Goal: Information Seeking & Learning: Learn about a topic

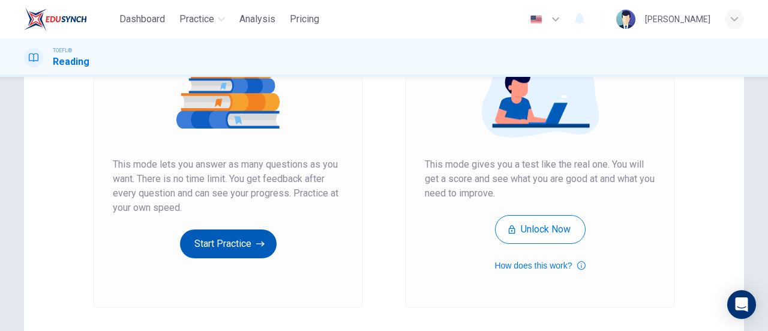
scroll to position [163, 0]
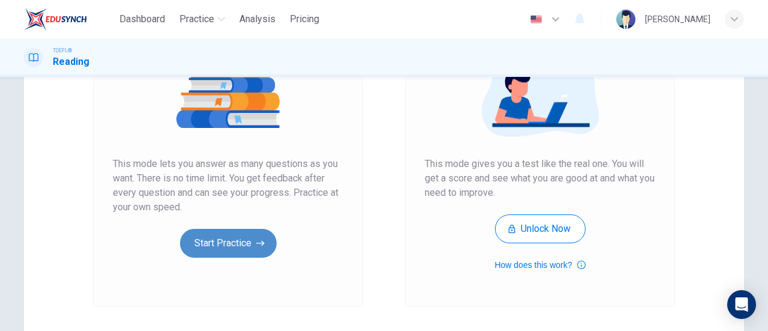
click at [247, 249] on button "Start Practice" at bounding box center [228, 243] width 97 height 29
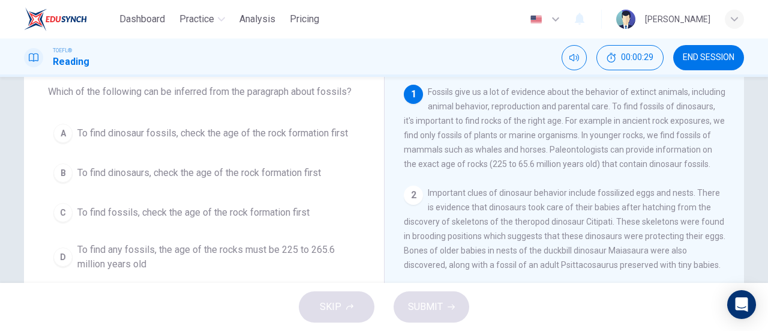
scroll to position [74, 0]
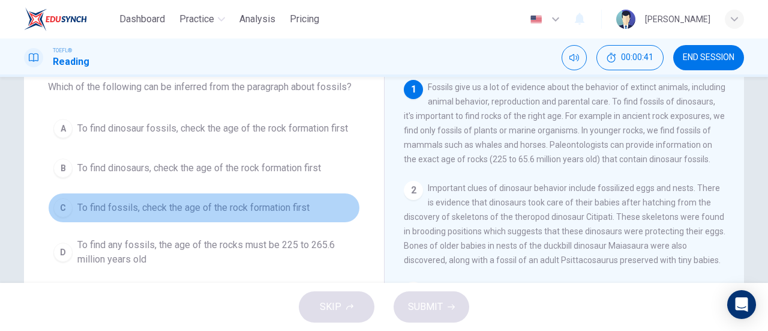
click at [172, 206] on span "To find fossils, check the age of the rock formation first" at bounding box center [193, 208] width 232 height 14
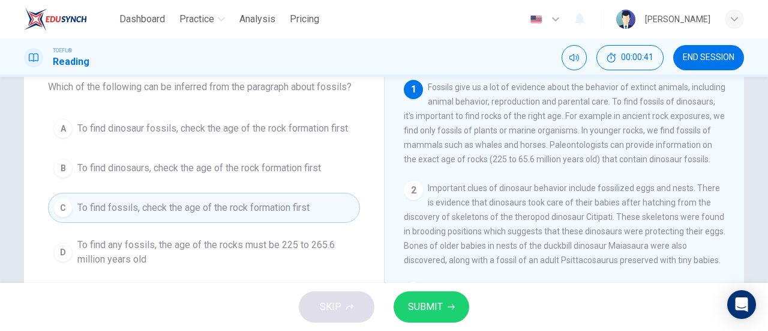
click at [444, 310] on button "SUBMIT" at bounding box center [432, 306] width 76 height 31
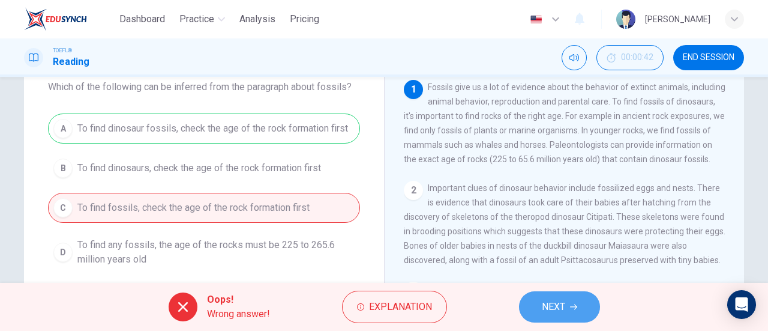
click at [548, 306] on span "NEXT" at bounding box center [553, 306] width 23 height 17
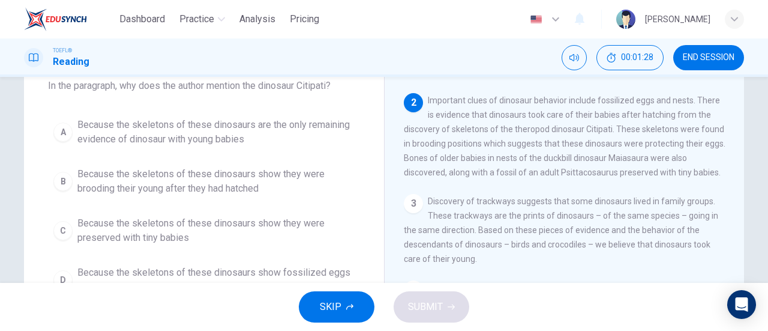
scroll to position [74, 0]
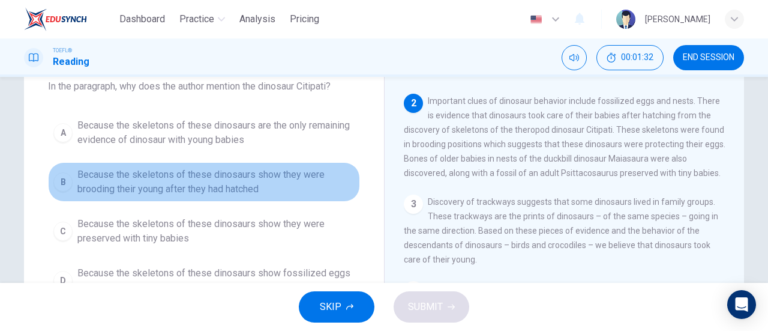
click at [157, 193] on span "Because the skeletons of these dinosaurs show they were brooding their young af…" at bounding box center [215, 181] width 277 height 29
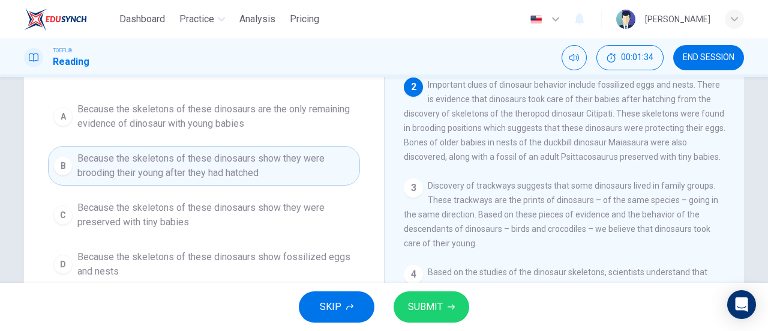
scroll to position [107, 0]
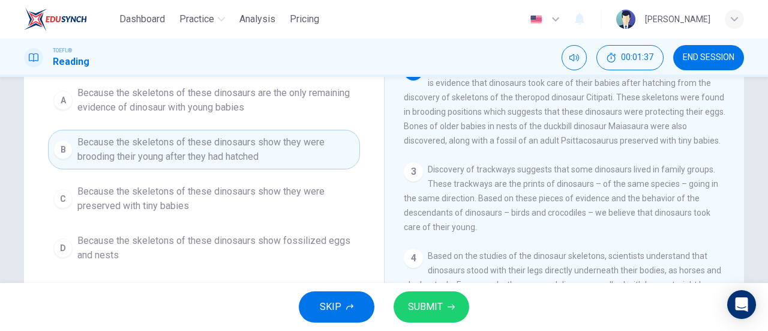
click at [422, 301] on span "SUBMIT" at bounding box center [425, 306] width 35 height 17
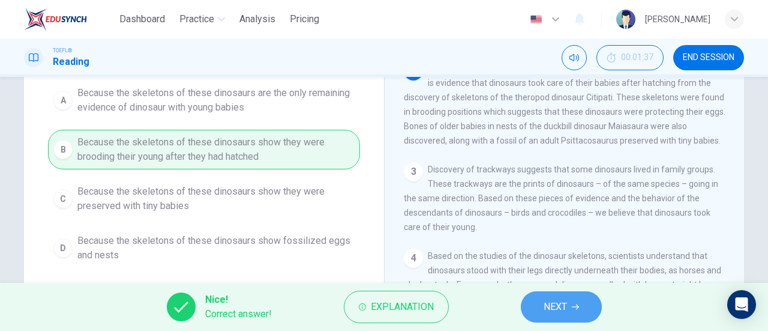
click at [548, 300] on span "NEXT" at bounding box center [555, 306] width 23 height 17
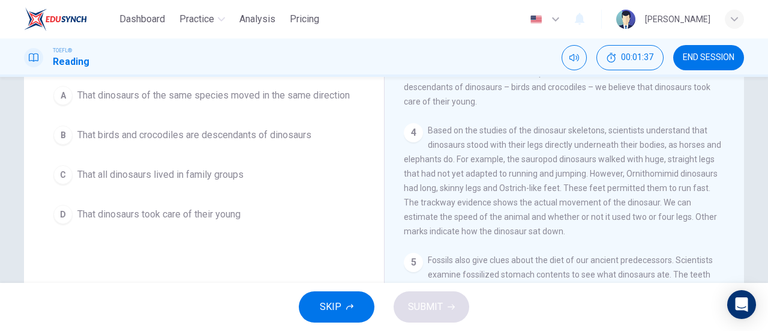
scroll to position [221, 0]
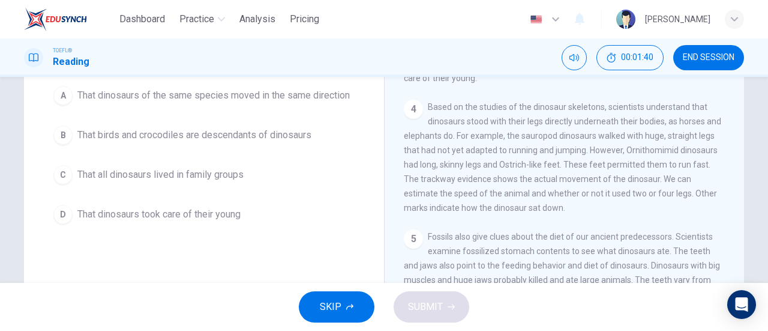
click at [459, 240] on div "1 Fossils give us a lot of evidence about the behavior of extinct animals, incl…" at bounding box center [572, 204] width 337 height 345
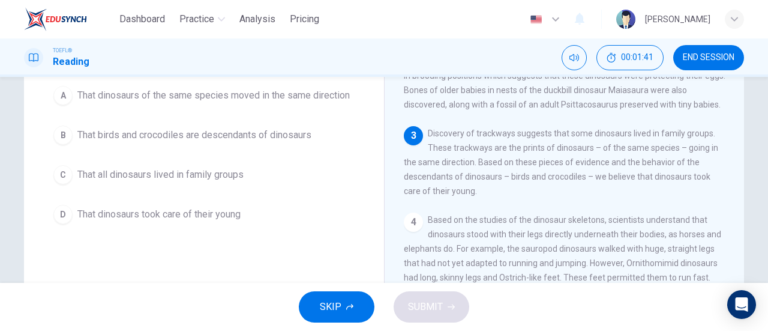
scroll to position [108, 0]
drag, startPoint x: 459, startPoint y: 240, endPoint x: 290, endPoint y: 189, distance: 176.2
click at [290, 189] on div "Question 3 According to the paragraph, what do the trackways and other evidence…" at bounding box center [384, 188] width 720 height 417
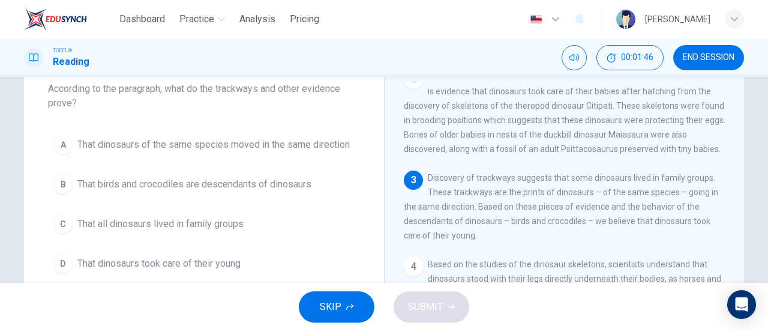
scroll to position [120, 0]
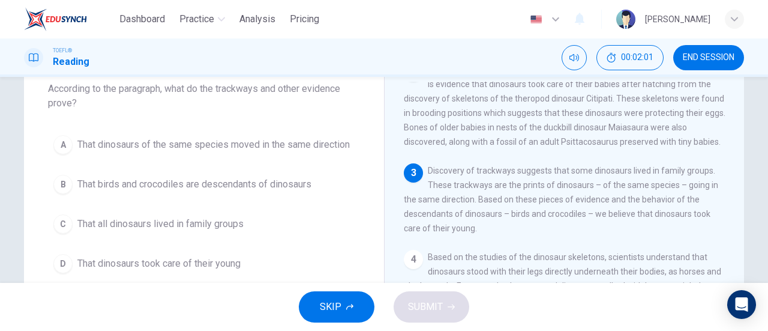
click at [71, 151] on button "A That dinosaurs of the same species moved in the same direction" at bounding box center [204, 145] width 312 height 30
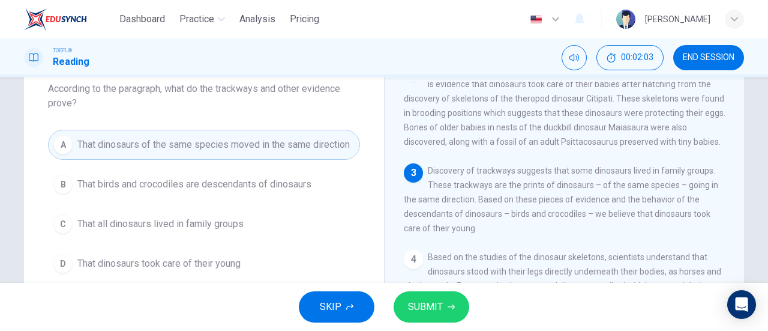
click at [417, 310] on span "SUBMIT" at bounding box center [425, 306] width 35 height 17
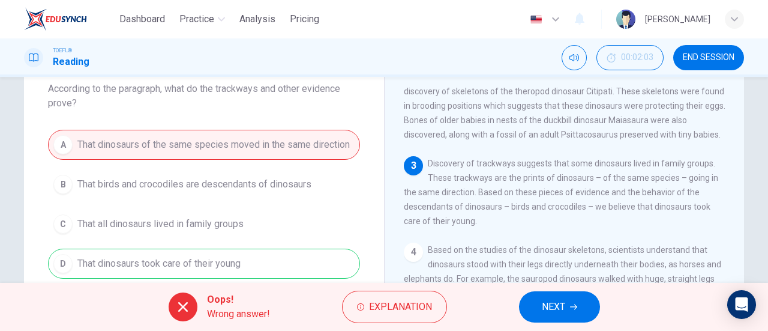
scroll to position [133, 0]
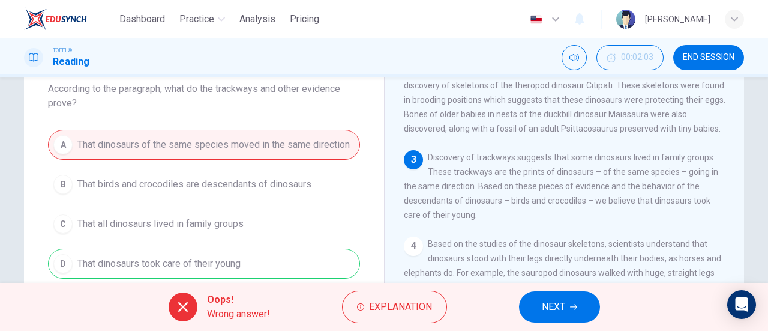
click at [546, 298] on span "NEXT" at bounding box center [553, 306] width 23 height 17
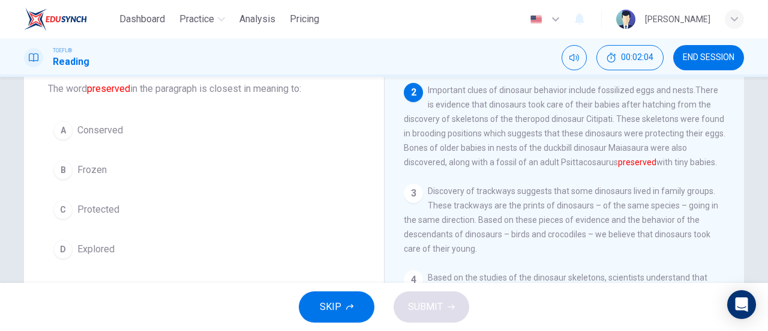
scroll to position [97, 0]
click at [91, 135] on span "Conserved" at bounding box center [100, 130] width 46 height 14
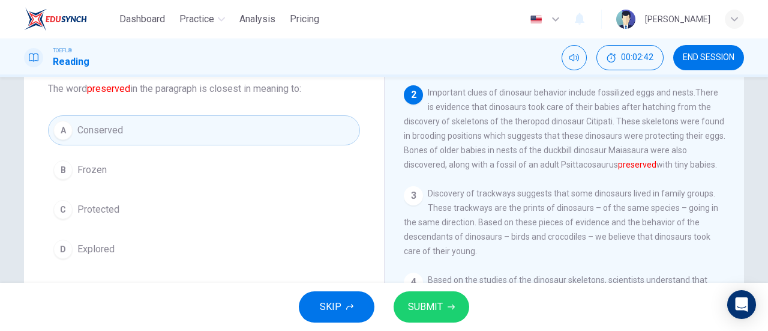
click at [443, 308] on button "SUBMIT" at bounding box center [432, 306] width 76 height 31
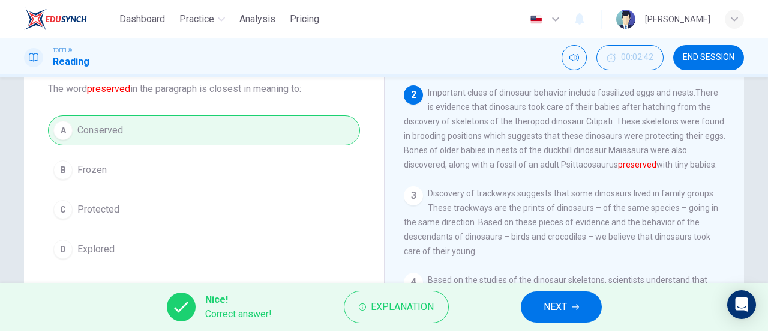
click at [569, 307] on button "NEXT" at bounding box center [561, 306] width 81 height 31
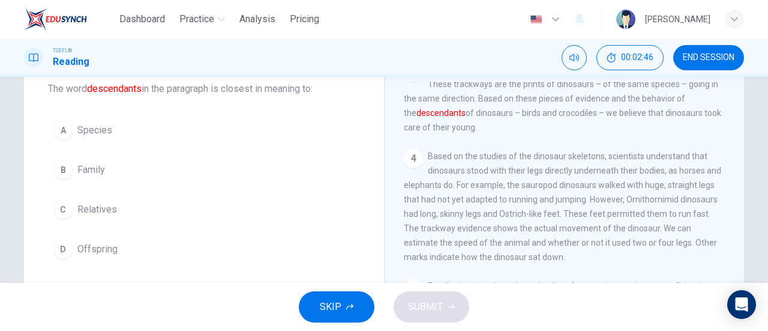
scroll to position [204, 0]
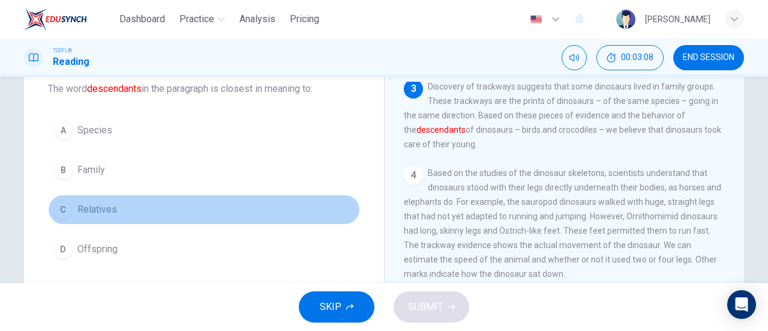
click at [78, 206] on span "Relatives" at bounding box center [97, 209] width 40 height 14
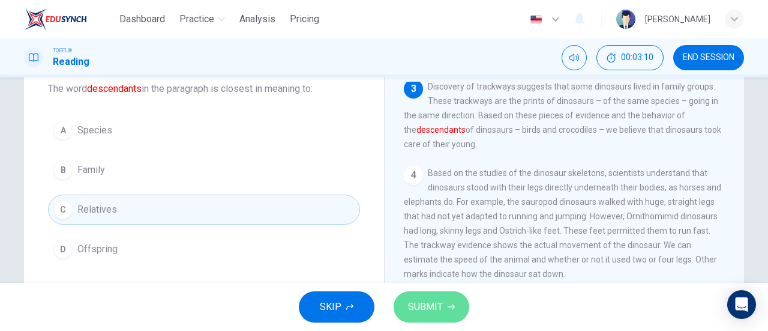
click at [448, 307] on icon "button" at bounding box center [451, 306] width 7 height 7
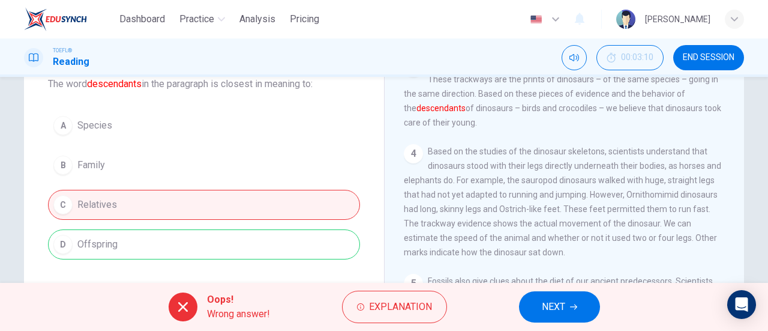
scroll to position [79, 0]
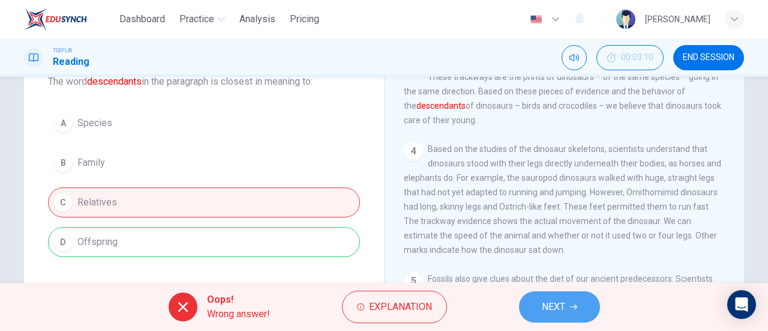
click at [555, 315] on button "NEXT" at bounding box center [559, 306] width 81 height 31
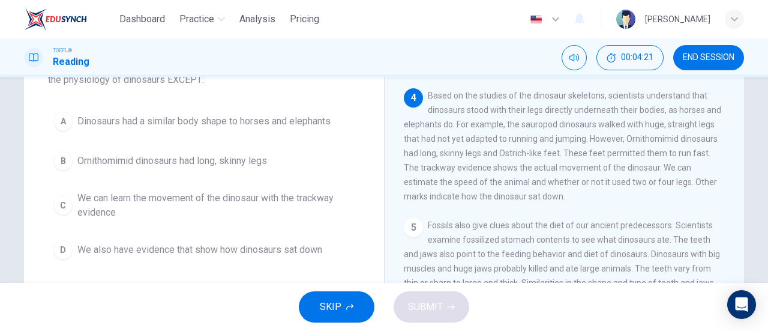
scroll to position [95, 0]
click at [70, 123] on button "A Dinosaurs had a similar body shape to horses and elephants" at bounding box center [204, 122] width 312 height 30
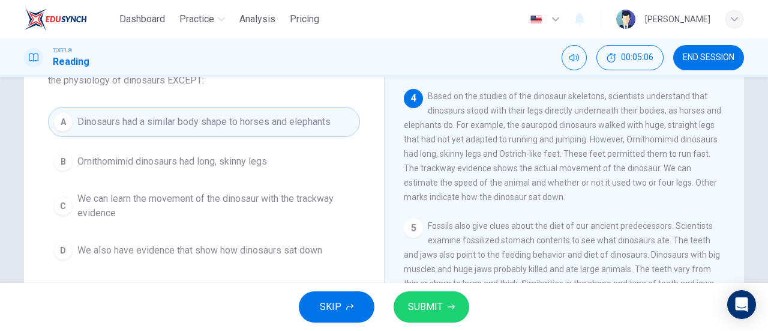
click at [445, 307] on button "SUBMIT" at bounding box center [432, 306] width 76 height 31
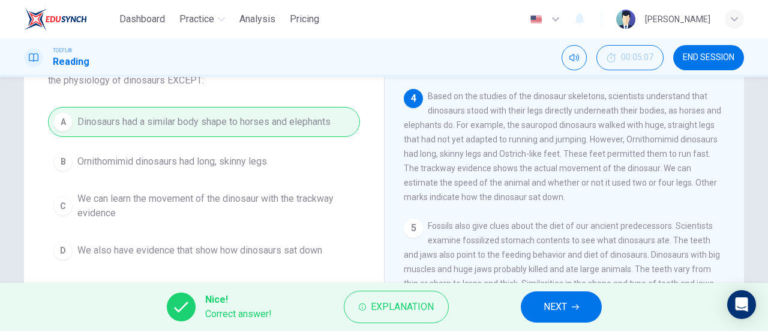
click at [556, 308] on span "NEXT" at bounding box center [555, 306] width 23 height 17
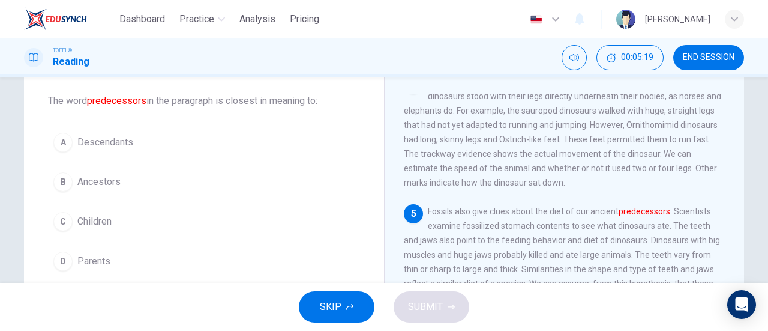
scroll to position [59, 0]
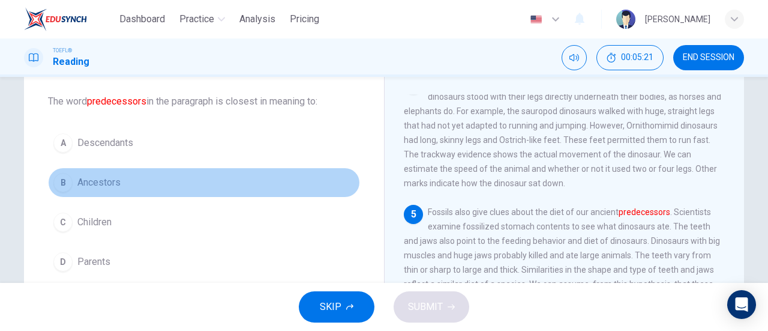
click at [110, 184] on span "Ancestors" at bounding box center [98, 182] width 43 height 14
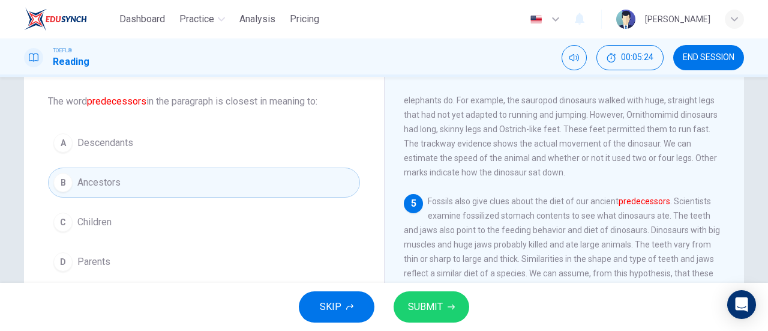
scroll to position [319, 0]
click at [443, 312] on button "SUBMIT" at bounding box center [432, 306] width 76 height 31
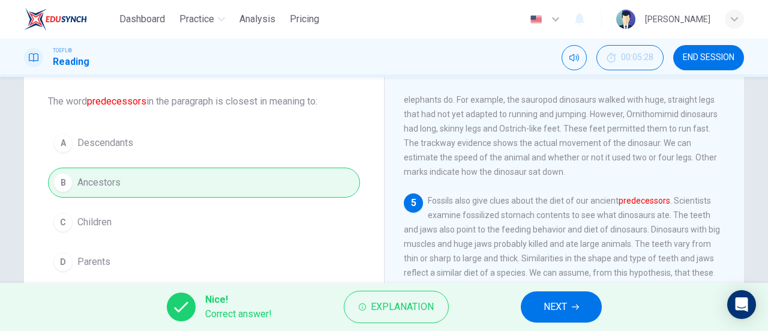
click at [554, 309] on span "NEXT" at bounding box center [555, 306] width 23 height 17
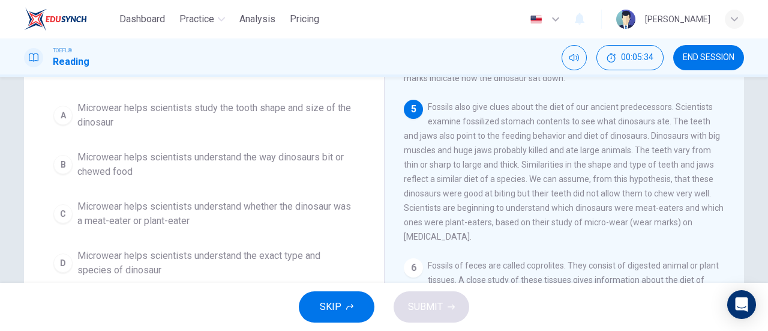
scroll to position [107, 0]
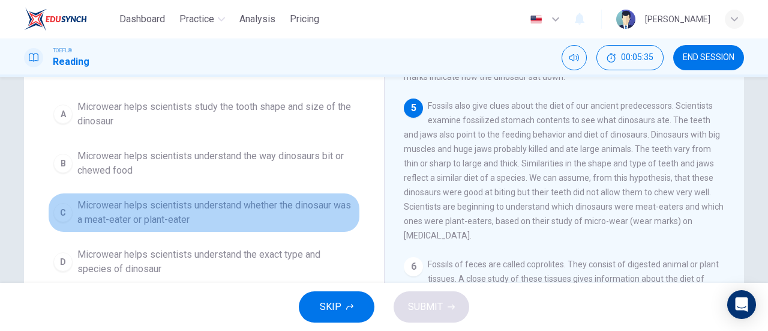
click at [276, 214] on span "Microwear helps scientists understand whether the dinosaur was a meat-eater or …" at bounding box center [215, 212] width 277 height 29
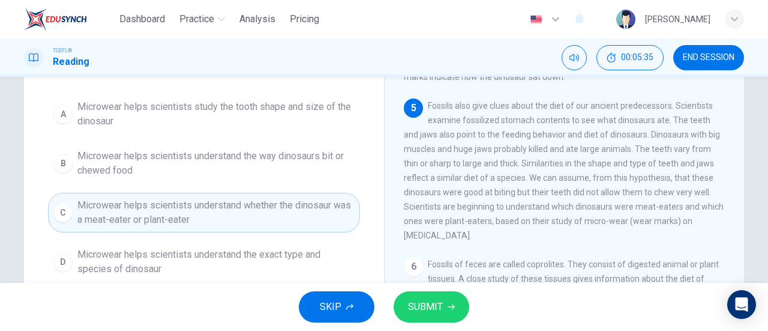
click at [277, 166] on span "Microwear helps scientists understand the way dinosaurs bit or chewed food" at bounding box center [215, 163] width 277 height 29
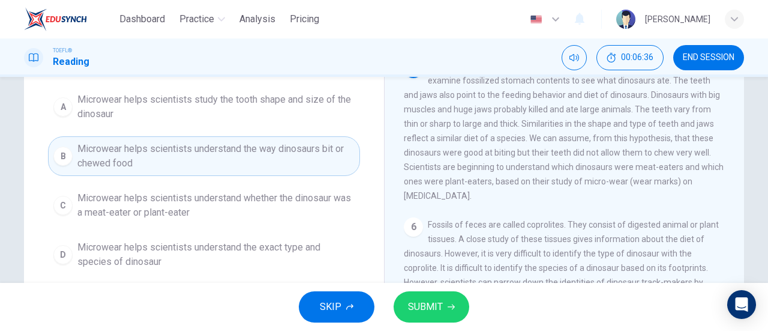
scroll to position [115, 0]
click at [213, 208] on span "Microwear helps scientists understand whether the dinosaur was a meat-eater or …" at bounding box center [215, 204] width 277 height 29
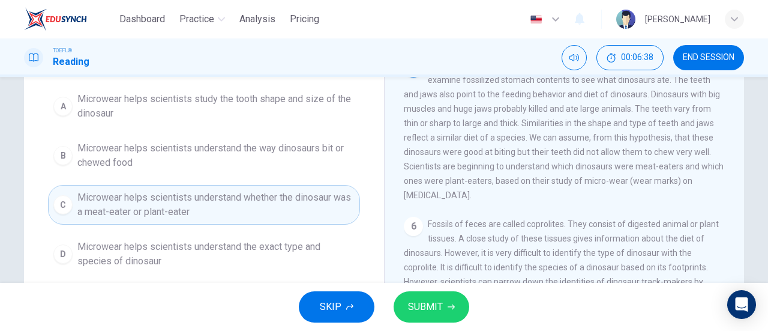
click at [446, 300] on button "SUBMIT" at bounding box center [432, 306] width 76 height 31
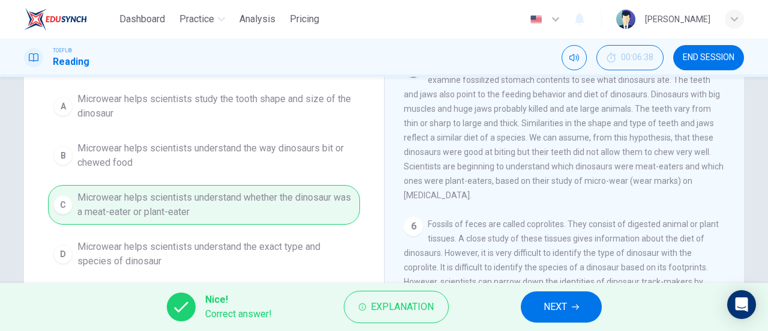
click at [579, 307] on icon "button" at bounding box center [575, 306] width 7 height 5
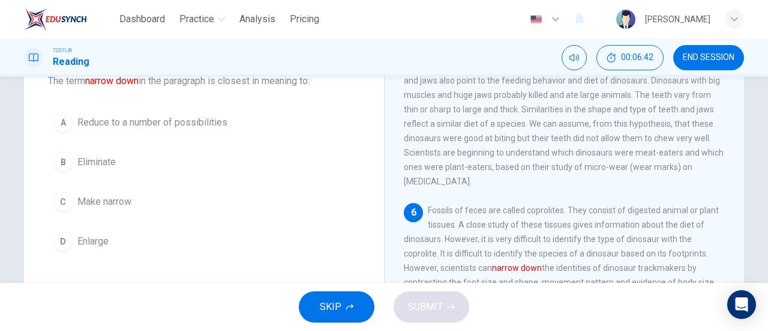
scroll to position [81, 0]
click at [131, 123] on span "Reduce to a number of possibilities" at bounding box center [152, 121] width 150 height 14
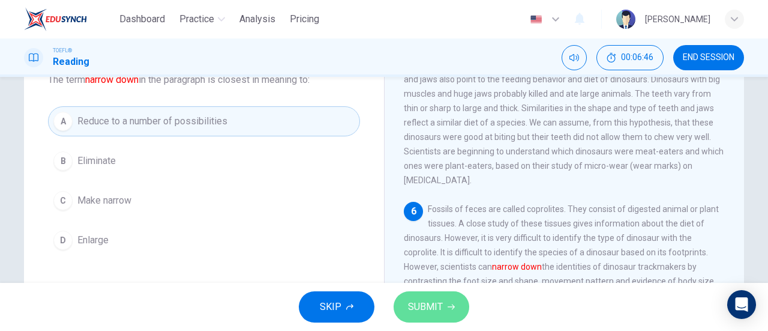
click at [419, 297] on button "SUBMIT" at bounding box center [432, 306] width 76 height 31
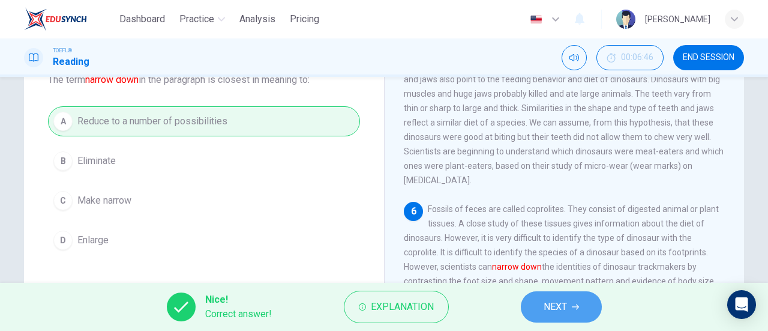
click at [555, 315] on button "NEXT" at bounding box center [561, 306] width 81 height 31
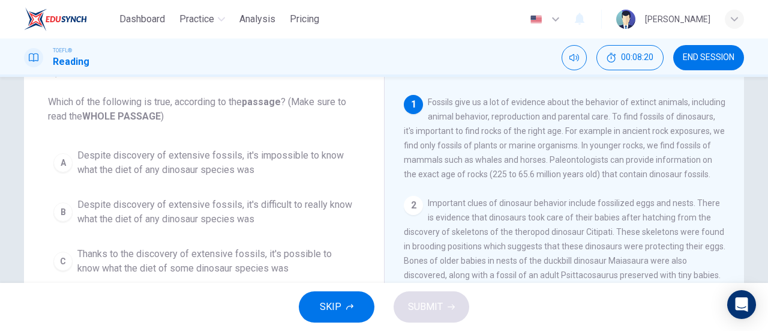
scroll to position [48, 0]
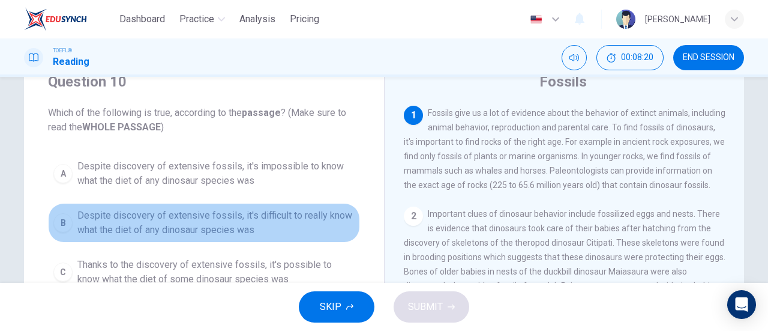
click at [228, 219] on span "Despite discovery of extensive fossils, it's difficult to really know what the …" at bounding box center [215, 222] width 277 height 29
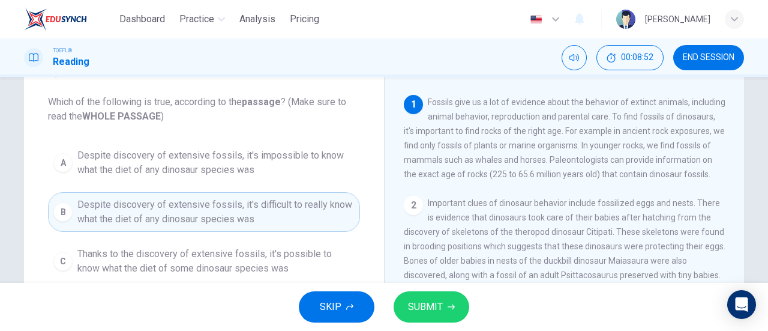
scroll to position [54, 0]
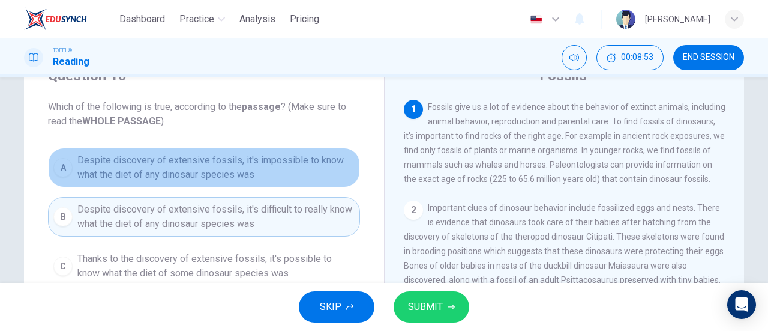
click at [273, 180] on span "Despite discovery of extensive fossils, it's impossible to know what the diet o…" at bounding box center [215, 167] width 277 height 29
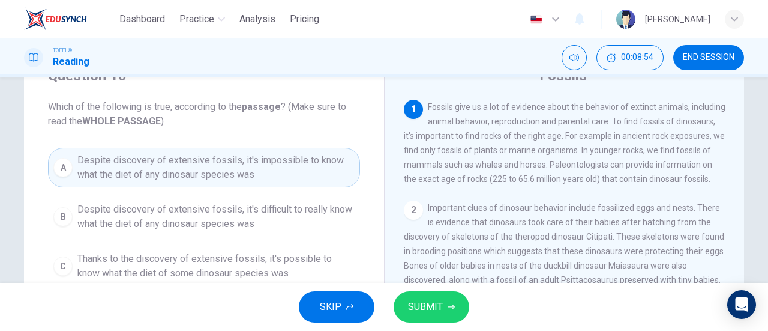
click at [441, 300] on span "SUBMIT" at bounding box center [425, 306] width 35 height 17
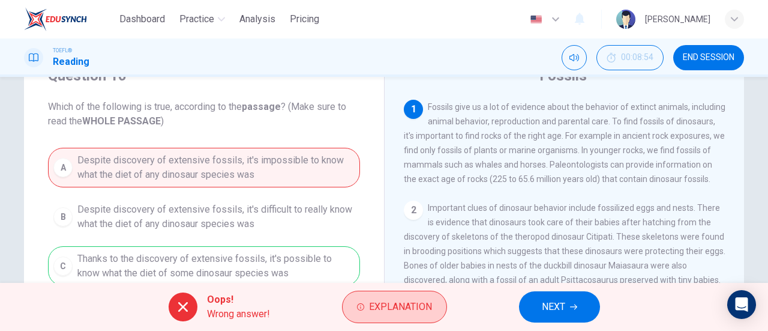
click at [379, 316] on button "Explanation" at bounding box center [394, 307] width 105 height 32
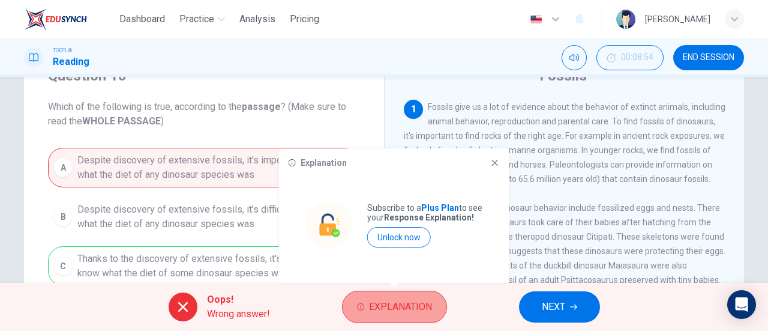
click at [402, 309] on span "Explanation" at bounding box center [400, 306] width 63 height 17
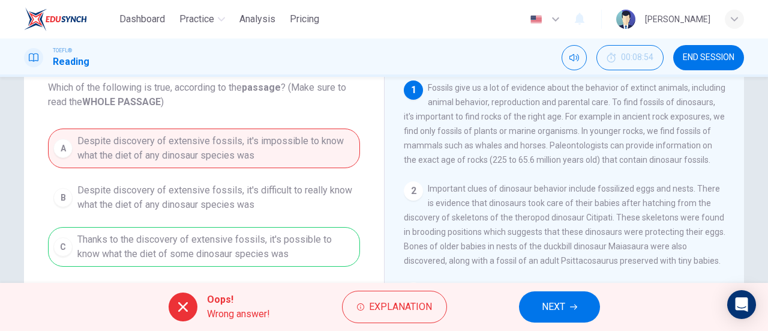
scroll to position [49, 0]
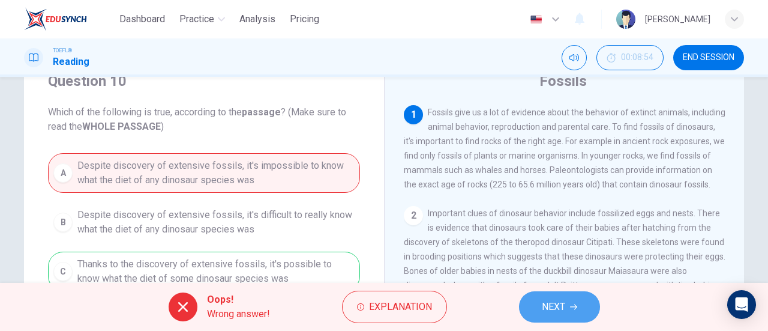
click at [565, 298] on span "NEXT" at bounding box center [553, 306] width 23 height 17
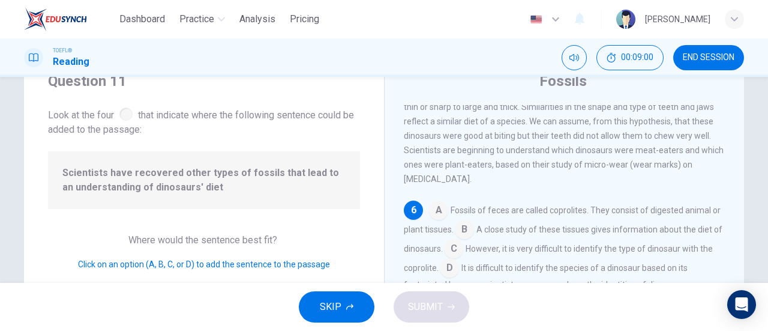
scroll to position [68, 0]
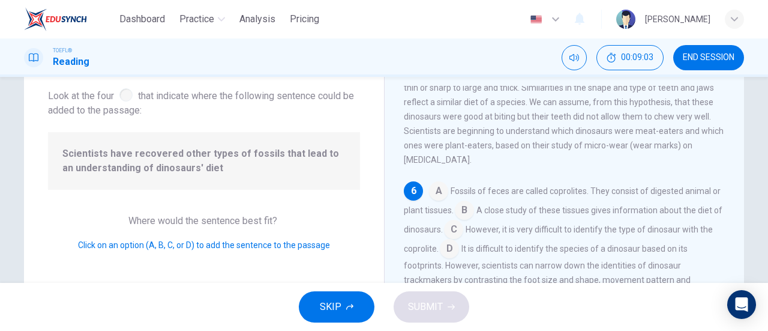
click at [209, 160] on span "Scientists have recovered other types of fossils that lead to an understanding …" at bounding box center [203, 160] width 283 height 29
click at [472, 208] on input at bounding box center [464, 211] width 19 height 19
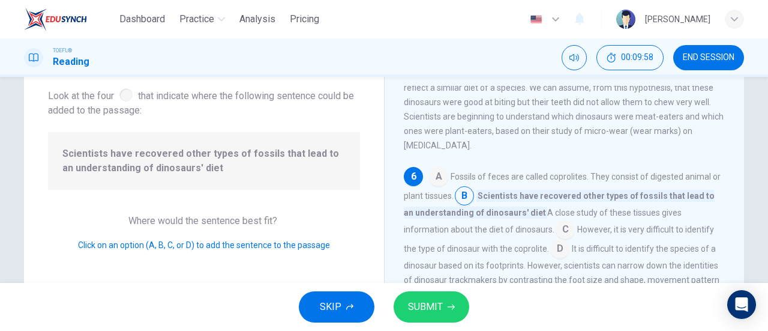
click at [438, 187] on input at bounding box center [438, 177] width 19 height 19
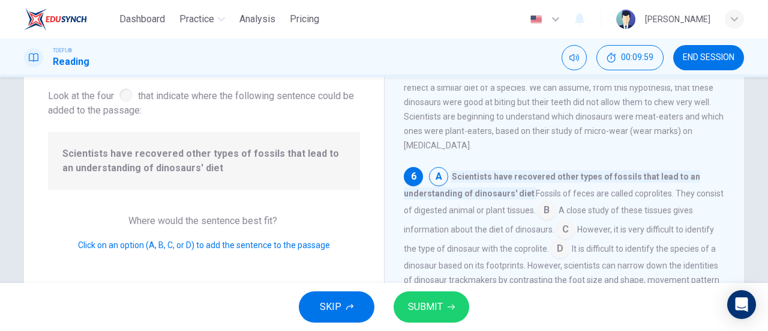
click at [442, 315] on span "SUBMIT" at bounding box center [425, 306] width 35 height 17
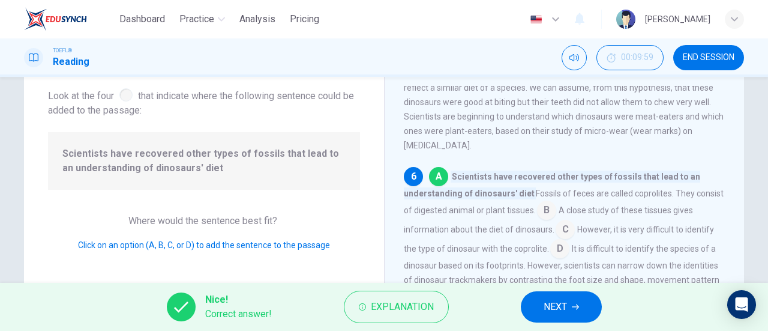
click at [558, 309] on span "NEXT" at bounding box center [555, 306] width 23 height 17
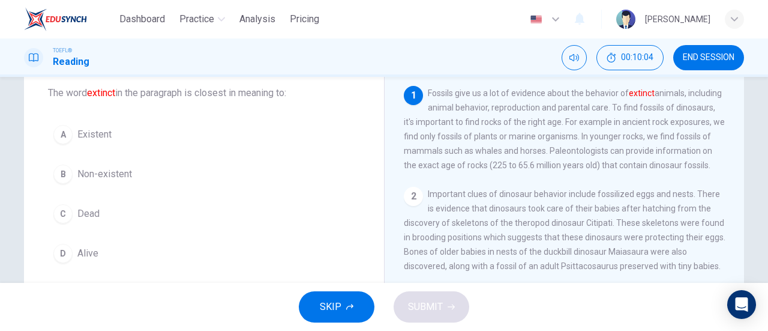
click at [102, 171] on span "Non-existent" at bounding box center [104, 174] width 55 height 14
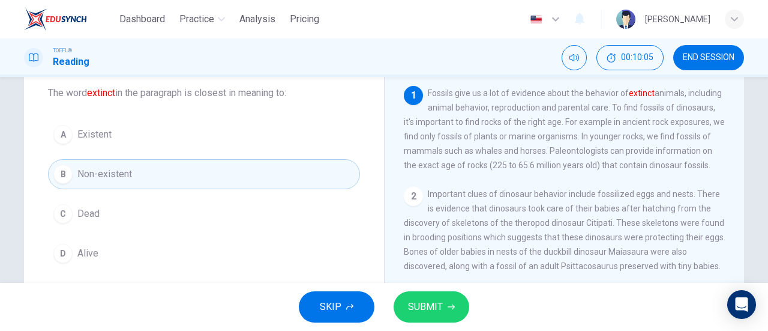
click at [417, 297] on button "SUBMIT" at bounding box center [432, 306] width 76 height 31
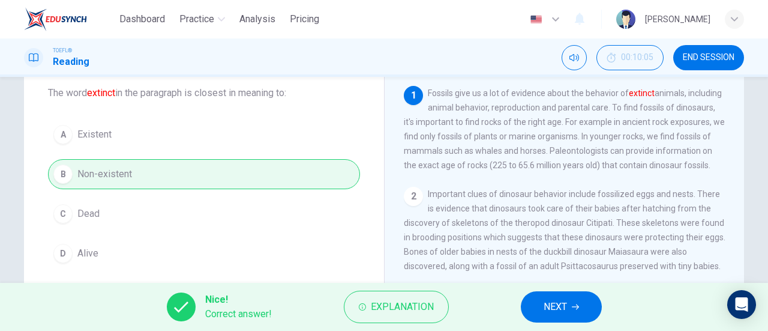
click at [558, 313] on span "NEXT" at bounding box center [555, 306] width 23 height 17
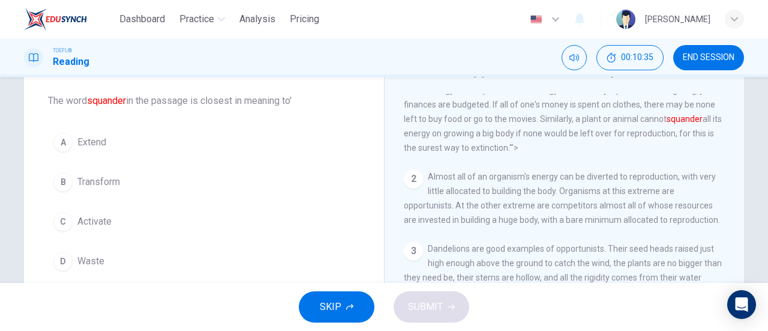
scroll to position [58, 0]
click at [103, 255] on button "D Waste" at bounding box center [204, 264] width 312 height 30
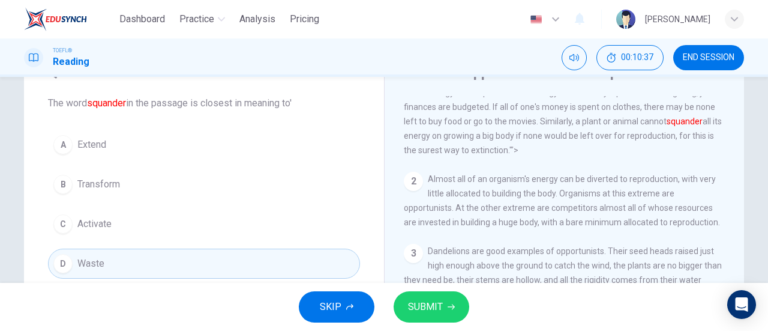
click at [427, 298] on span "SUBMIT" at bounding box center [425, 306] width 35 height 17
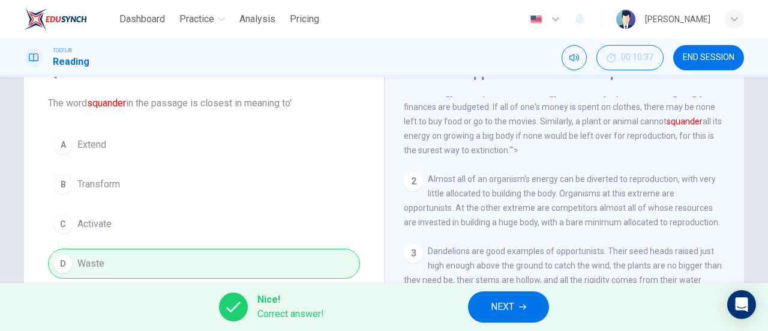
click at [510, 306] on span "NEXT" at bounding box center [502, 306] width 23 height 17
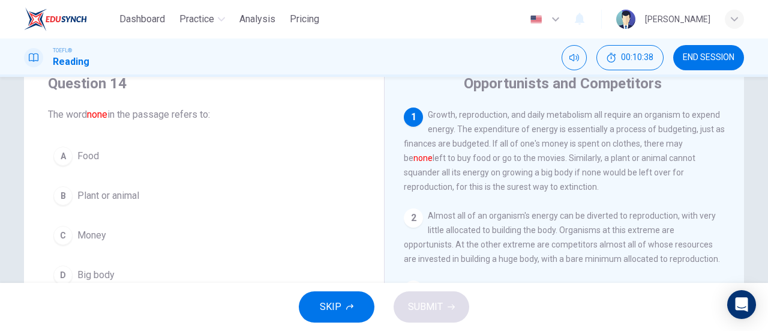
scroll to position [45, 0]
click at [130, 234] on button "C Money" at bounding box center [204, 237] width 312 height 30
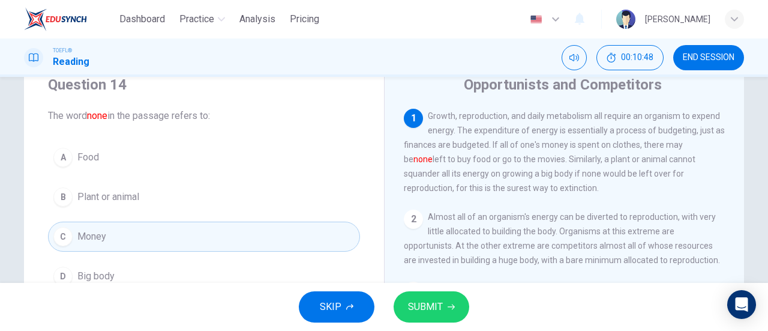
click at [440, 294] on button "SUBMIT" at bounding box center [432, 306] width 76 height 31
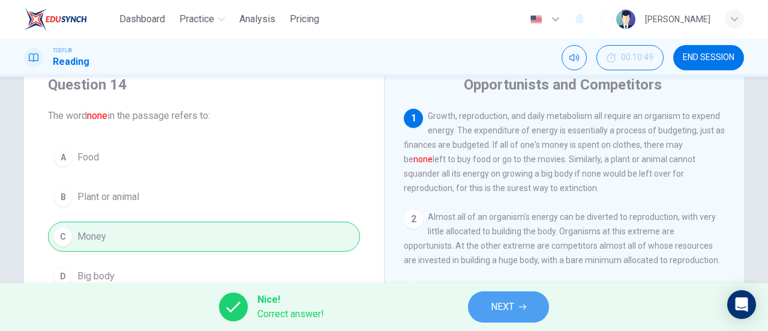
click at [496, 298] on span "NEXT" at bounding box center [502, 306] width 23 height 17
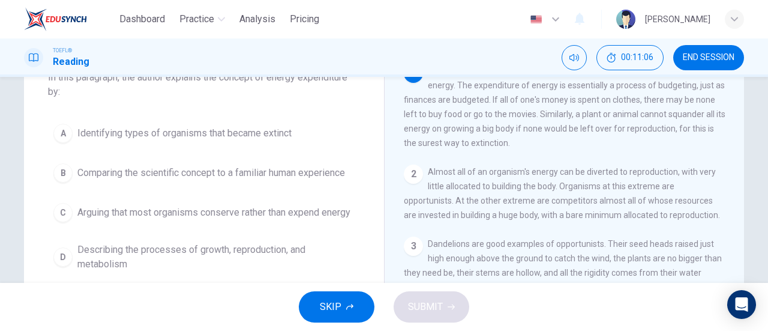
scroll to position [0, 0]
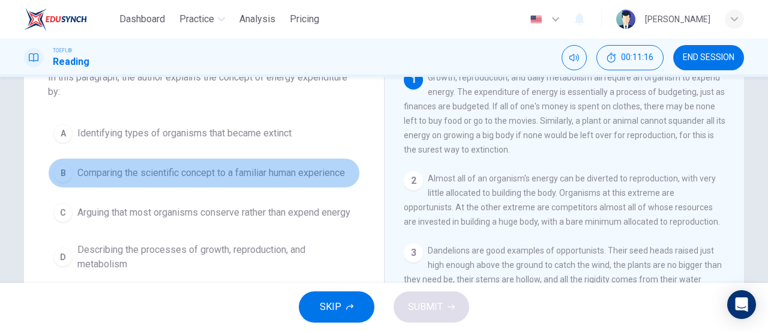
click at [319, 171] on span "Comparing the scientific concept to a familiar human experience" at bounding box center [211, 173] width 268 height 14
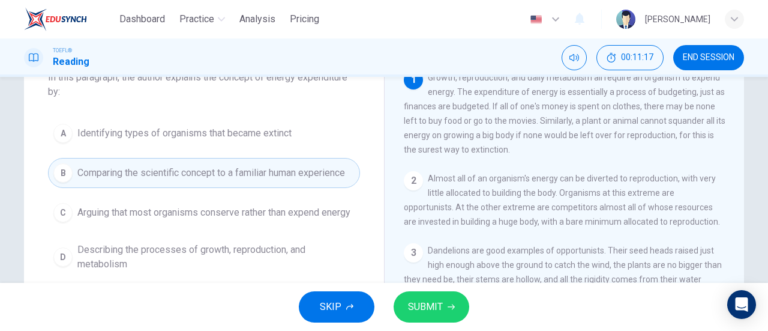
click at [429, 309] on span "SUBMIT" at bounding box center [425, 306] width 35 height 17
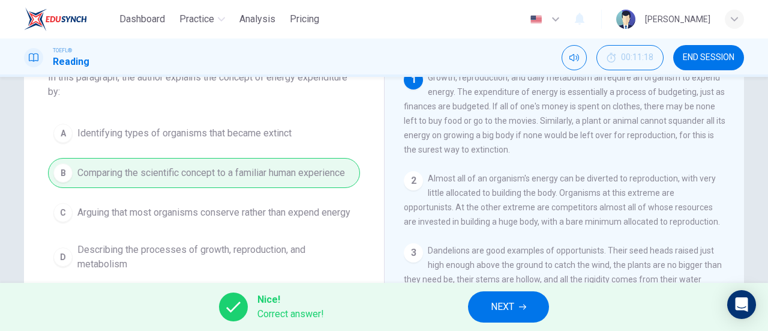
click at [486, 306] on button "NEXT" at bounding box center [508, 306] width 81 height 31
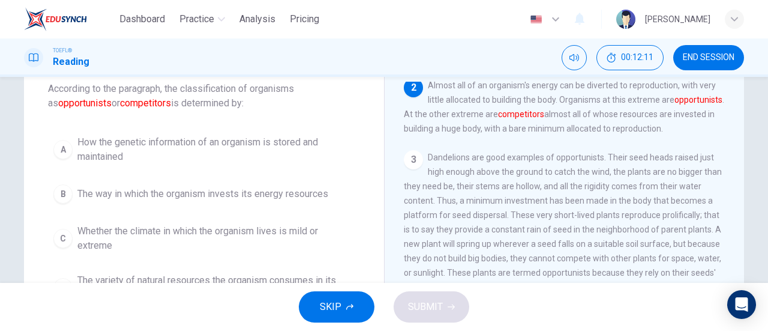
scroll to position [55, 0]
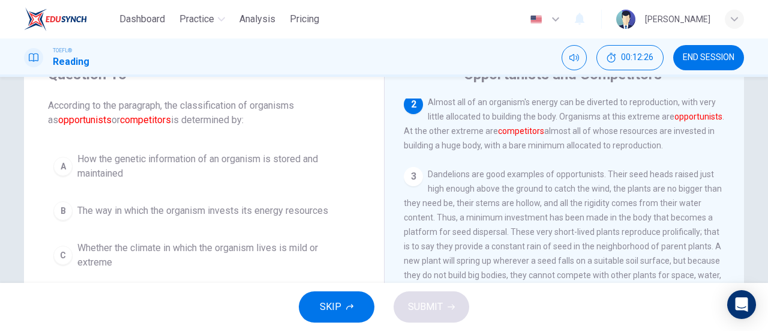
click at [145, 212] on span "The way in which the organism invests its energy resources" at bounding box center [202, 211] width 251 height 14
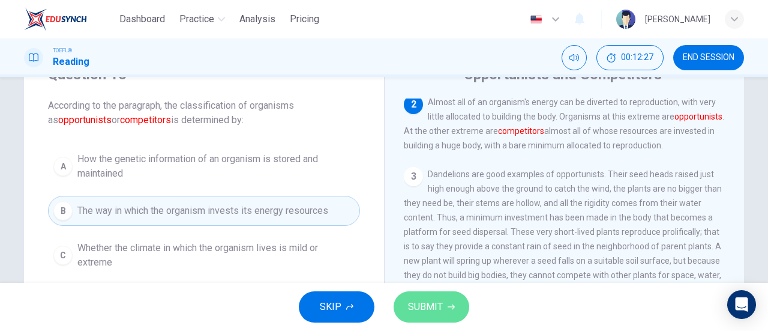
click at [427, 303] on span "SUBMIT" at bounding box center [425, 306] width 35 height 17
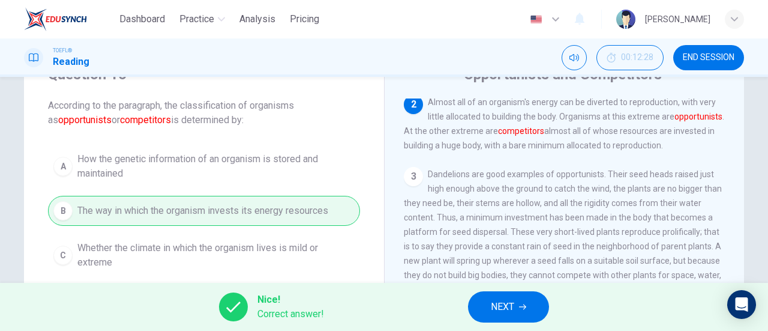
click at [503, 294] on button "NEXT" at bounding box center [508, 306] width 81 height 31
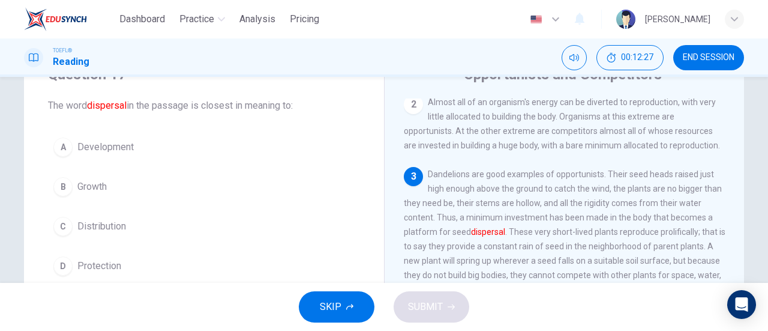
scroll to position [176, 0]
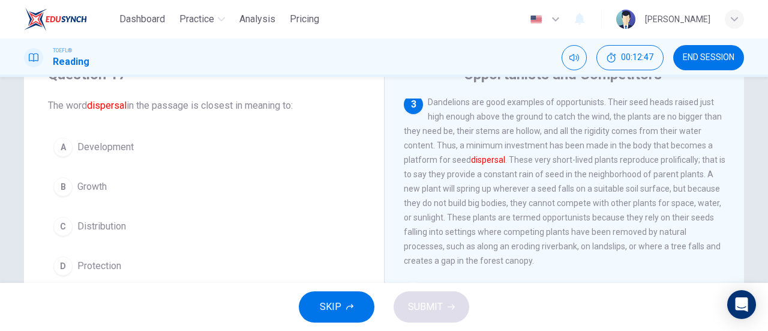
click at [63, 228] on div "C" at bounding box center [62, 226] width 19 height 19
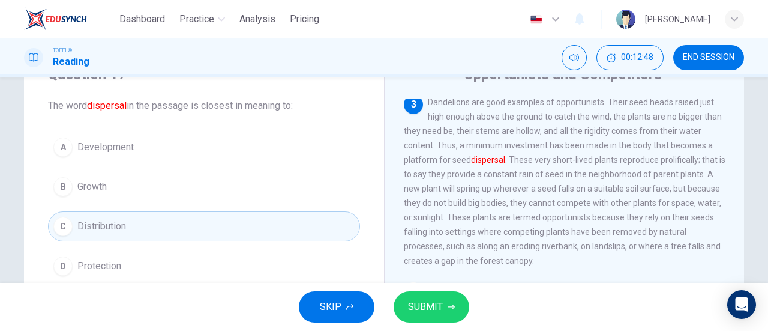
click at [418, 304] on span "SUBMIT" at bounding box center [425, 306] width 35 height 17
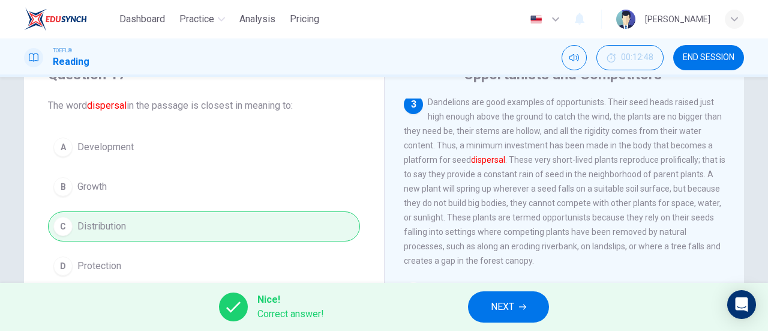
click at [489, 304] on button "NEXT" at bounding box center [508, 306] width 81 height 31
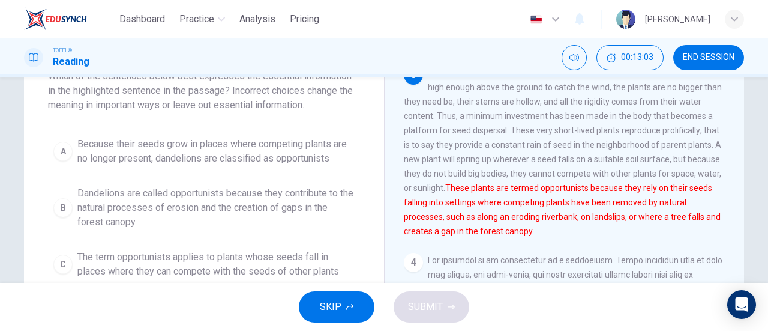
scroll to position [84, 0]
click at [438, 199] on span "Dandelions are good examples of opportunists. Their seed heads raised just high…" at bounding box center [563, 152] width 318 height 168
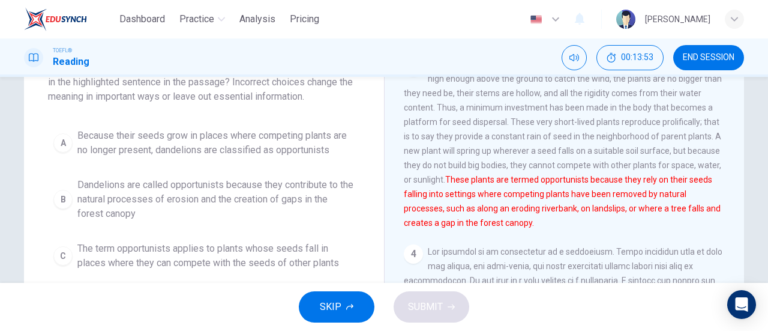
scroll to position [95, 0]
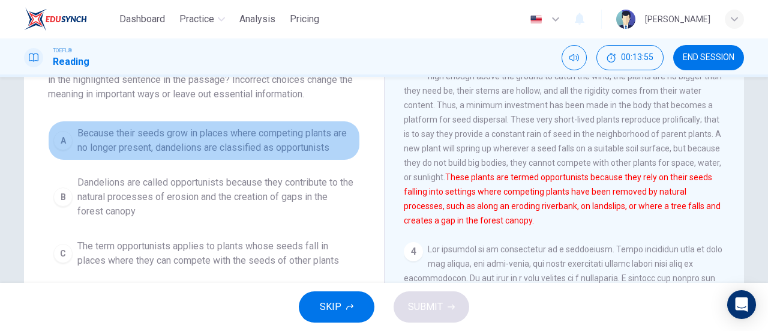
click at [210, 153] on span "Because their seeds grow in places where competing plants are no longer present…" at bounding box center [215, 140] width 277 height 29
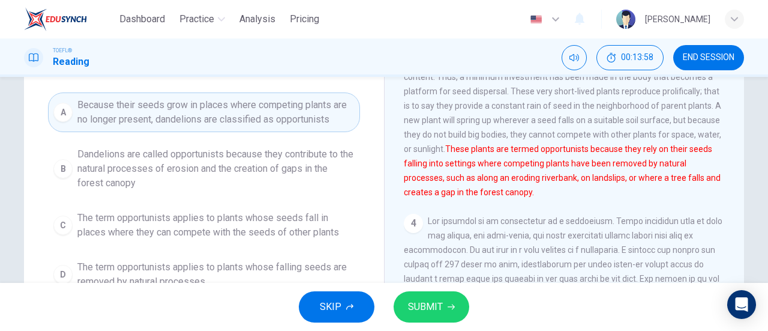
scroll to position [126, 0]
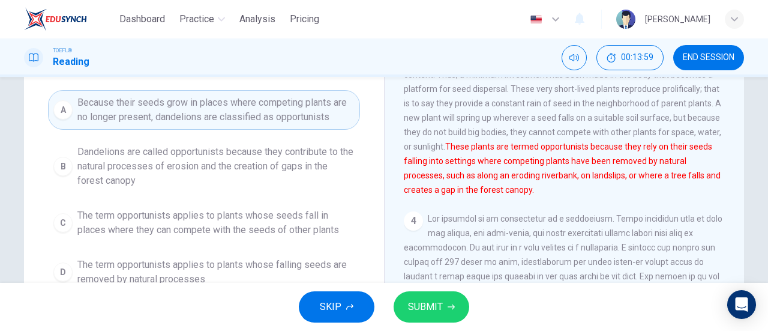
drag, startPoint x: 465, startPoint y: 204, endPoint x: 367, endPoint y: 186, distance: 99.6
click at [367, 186] on div "Question 18 Which of the sentences below best expresses the essential informati…" at bounding box center [384, 183] width 720 height 417
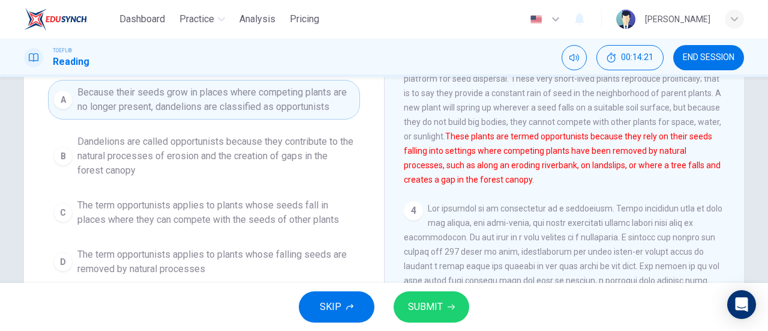
scroll to position [163, 0]
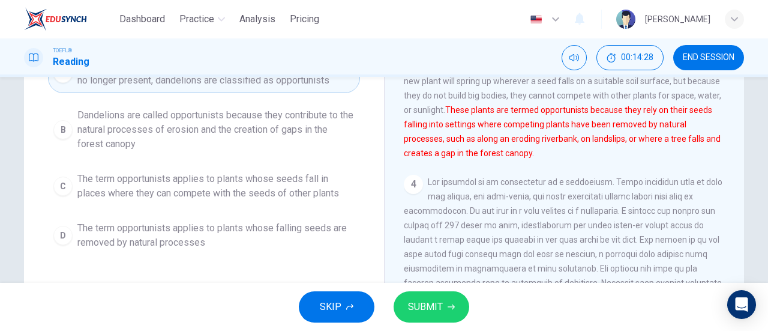
click at [439, 302] on span "SUBMIT" at bounding box center [425, 306] width 35 height 17
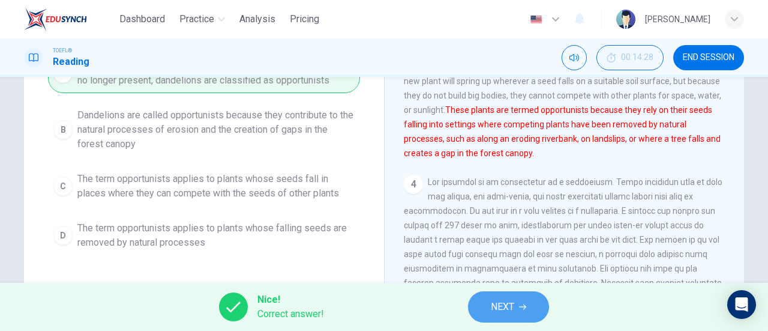
click at [508, 306] on span "NEXT" at bounding box center [502, 306] width 23 height 17
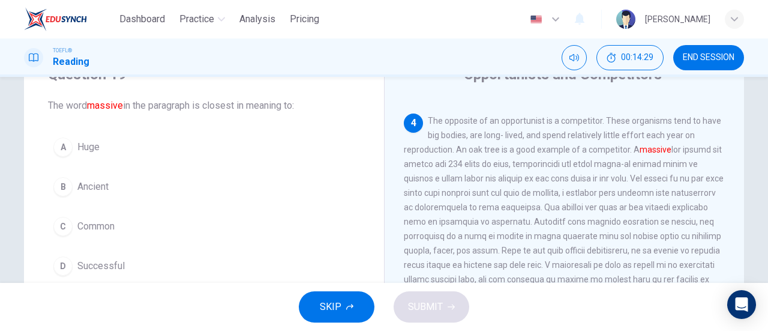
scroll to position [49, 0]
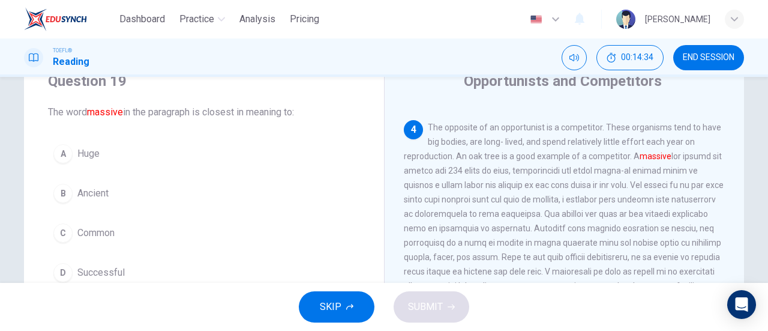
click at [148, 158] on button "A Huge" at bounding box center [204, 154] width 312 height 30
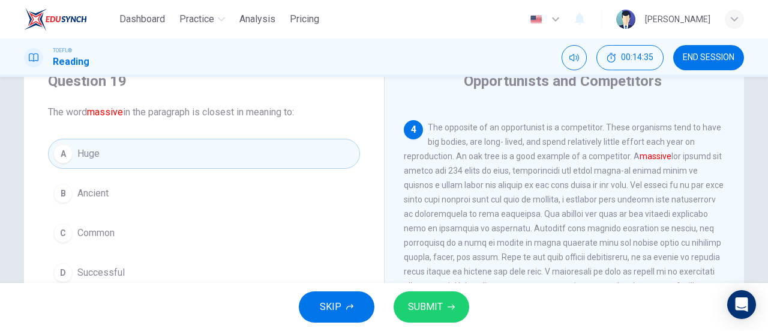
click at [420, 302] on span "SUBMIT" at bounding box center [425, 306] width 35 height 17
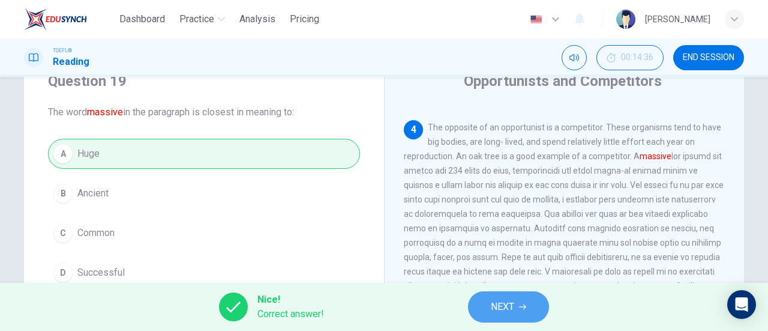
click at [495, 307] on span "NEXT" at bounding box center [502, 306] width 23 height 17
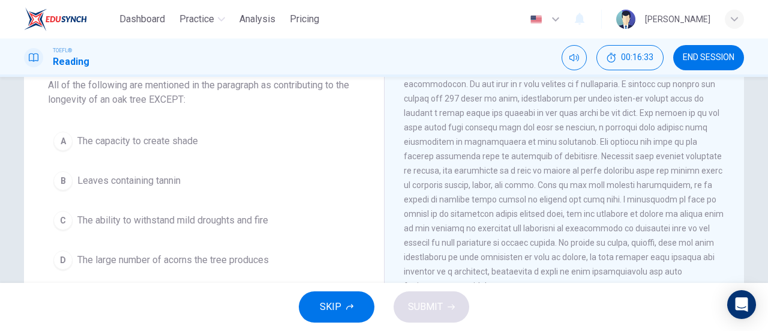
scroll to position [393, 0]
click at [191, 226] on span "The ability to withstand mild droughts and fire" at bounding box center [172, 220] width 191 height 14
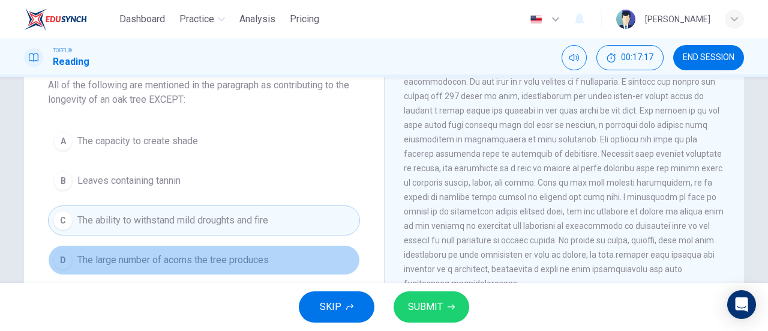
click at [184, 257] on span "The large number of acorns the tree produces" at bounding box center [173, 260] width 192 height 14
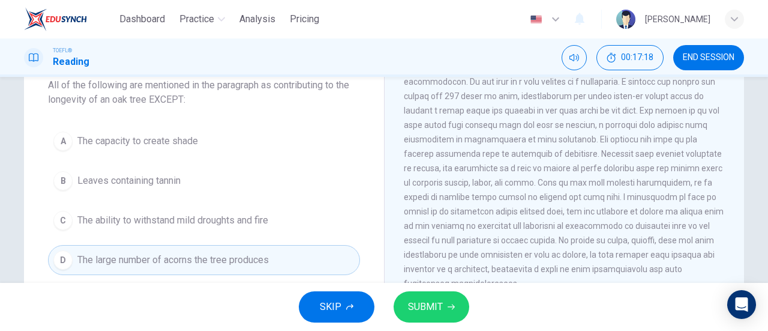
click at [434, 292] on button "SUBMIT" at bounding box center [432, 306] width 76 height 31
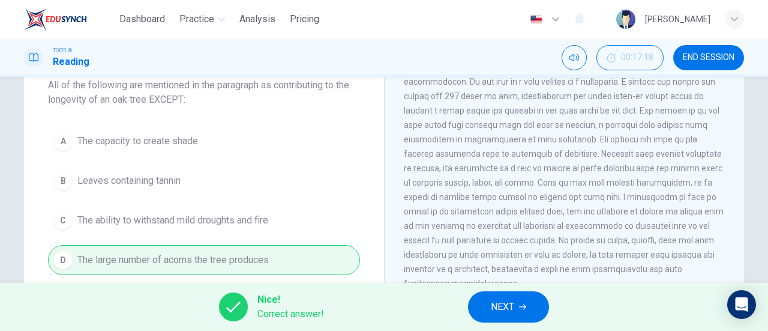
click at [508, 297] on button "NEXT" at bounding box center [508, 306] width 81 height 31
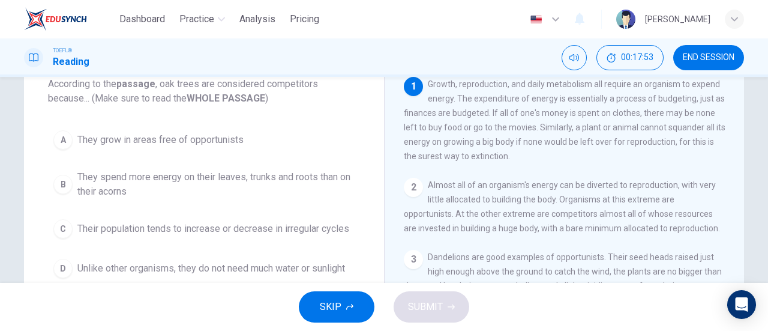
scroll to position [76, 0]
click at [180, 188] on span "They spend more energy on their leaves, trunks and roots than on their acorns" at bounding box center [215, 184] width 277 height 29
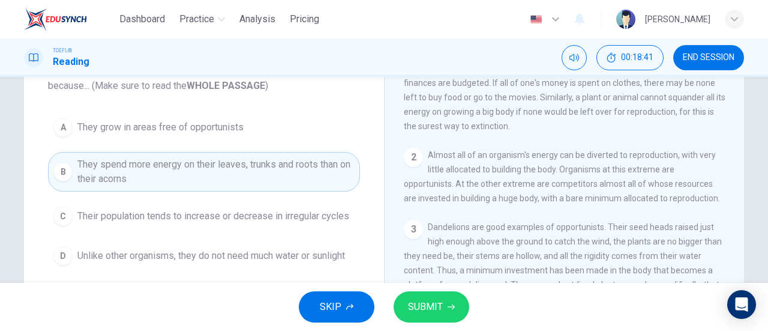
scroll to position [90, 0]
click at [263, 249] on span "Unlike other organisms, they do not need much water or sunlight" at bounding box center [211, 255] width 268 height 14
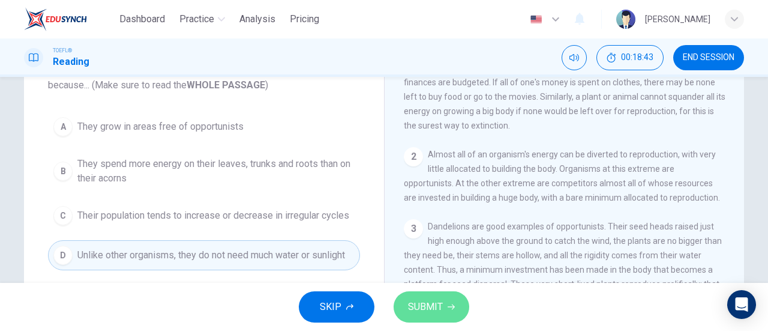
click at [435, 321] on button "SUBMIT" at bounding box center [432, 306] width 76 height 31
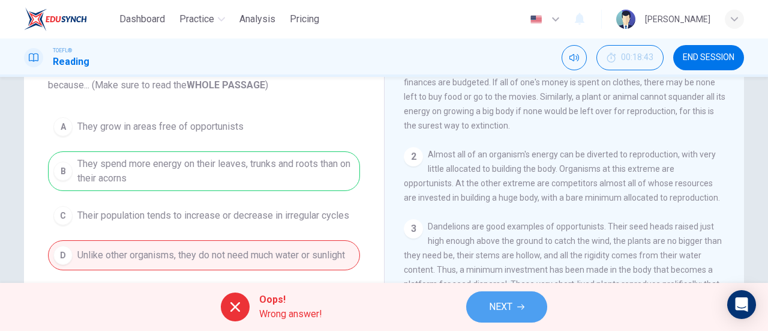
click at [503, 310] on span "NEXT" at bounding box center [500, 306] width 23 height 17
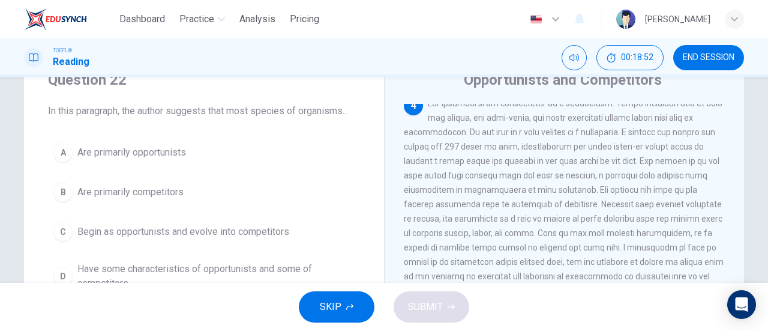
scroll to position [361, 0]
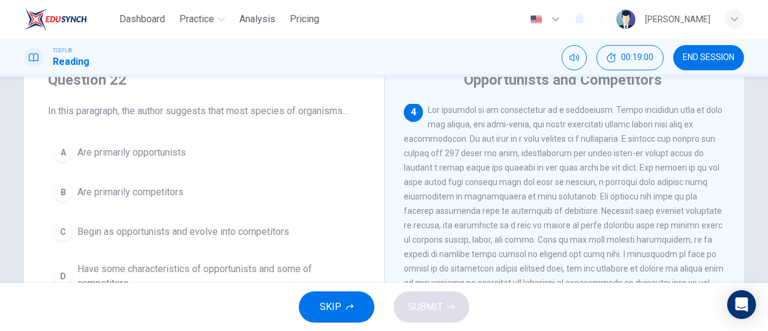
click at [95, 196] on span "Are primarily competitors" at bounding box center [130, 192] width 106 height 14
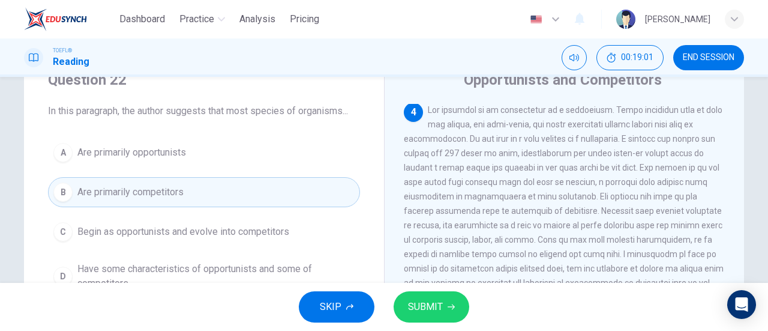
click at [427, 306] on span "SUBMIT" at bounding box center [425, 306] width 35 height 17
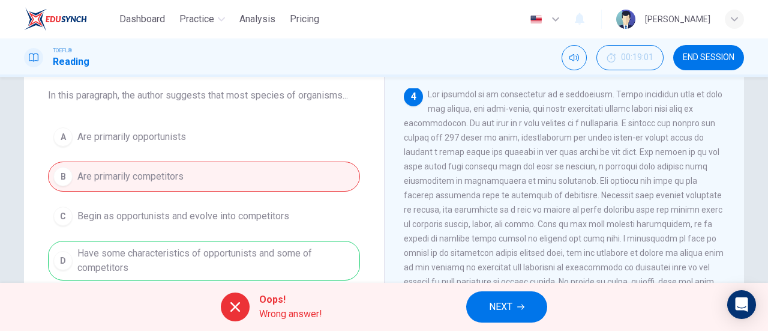
scroll to position [75, 0]
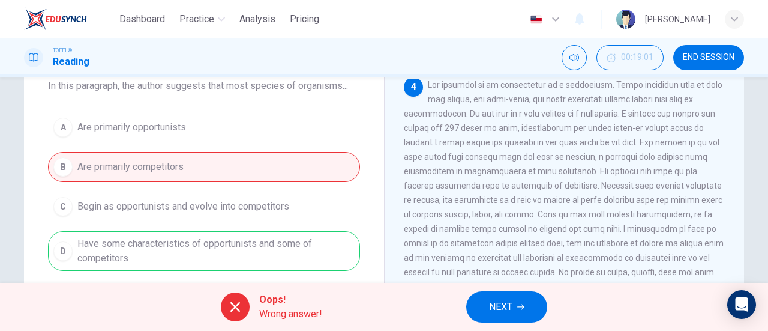
click at [505, 317] on button "NEXT" at bounding box center [506, 306] width 81 height 31
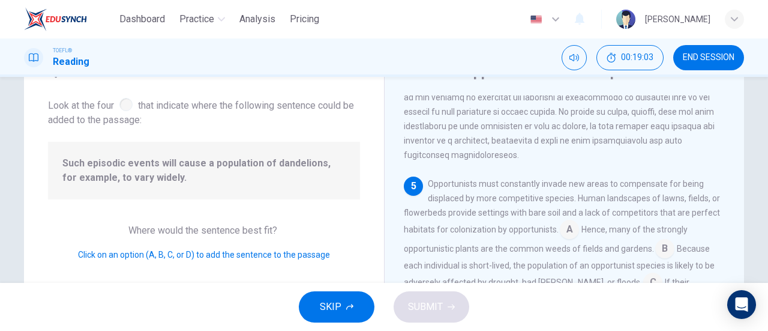
scroll to position [59, 0]
click at [475, 204] on span "Opportunists must constantly invade new areas to compensate for being displaced…" at bounding box center [562, 205] width 316 height 55
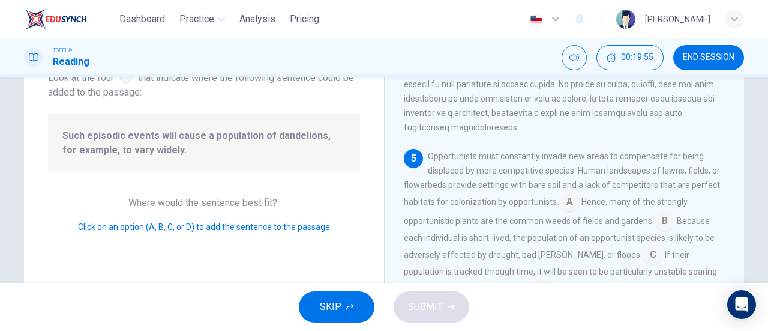
scroll to position [556, 0]
click at [644, 249] on input at bounding box center [653, 255] width 19 height 19
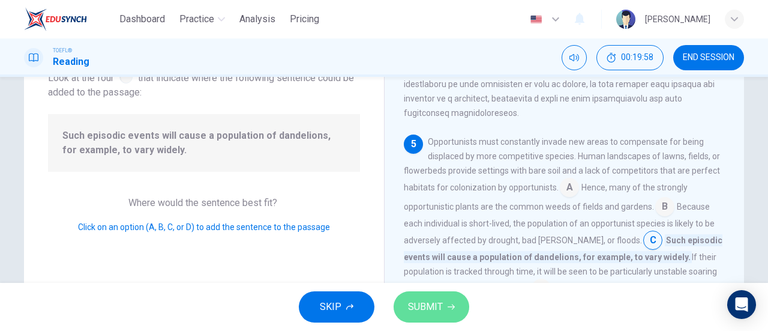
click at [450, 314] on button "SUBMIT" at bounding box center [432, 306] width 76 height 31
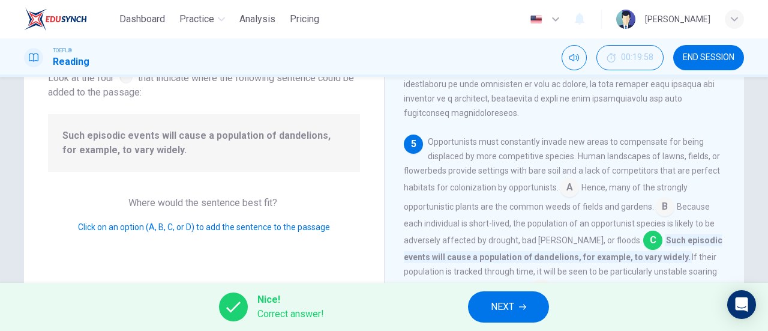
click at [484, 301] on button "NEXT" at bounding box center [508, 306] width 81 height 31
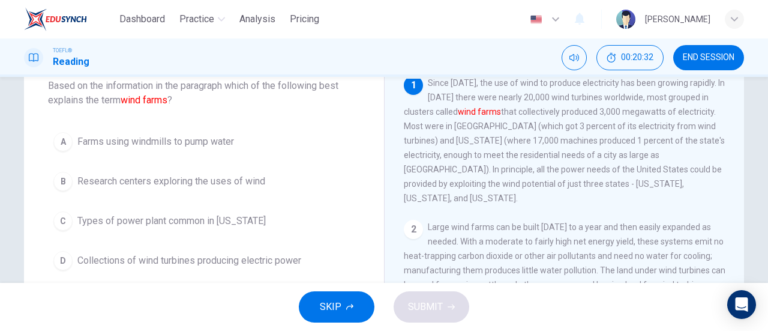
scroll to position [81, 0]
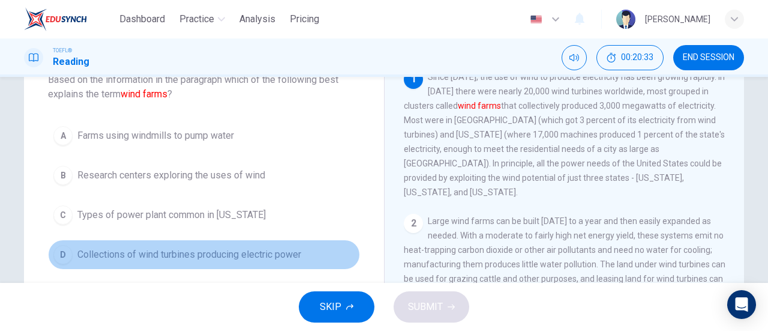
click at [253, 254] on span "Collections of wind turbines producing electric power" at bounding box center [189, 254] width 224 height 14
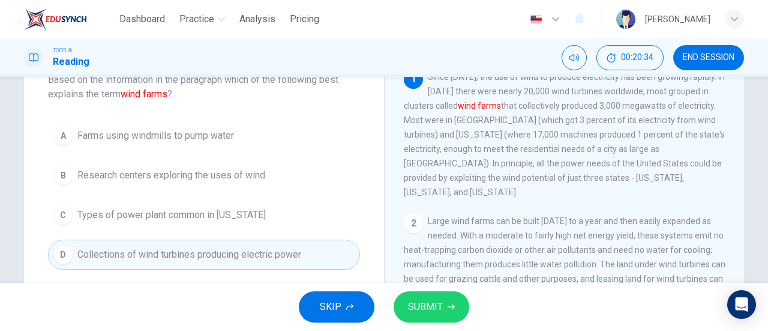
click at [413, 300] on span "SUBMIT" at bounding box center [425, 306] width 35 height 17
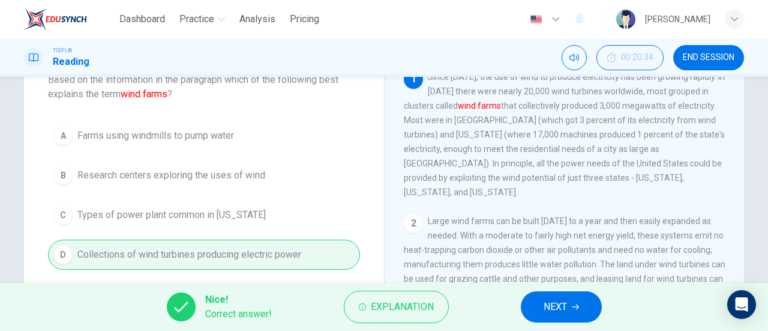
click at [535, 303] on button "NEXT" at bounding box center [561, 306] width 81 height 31
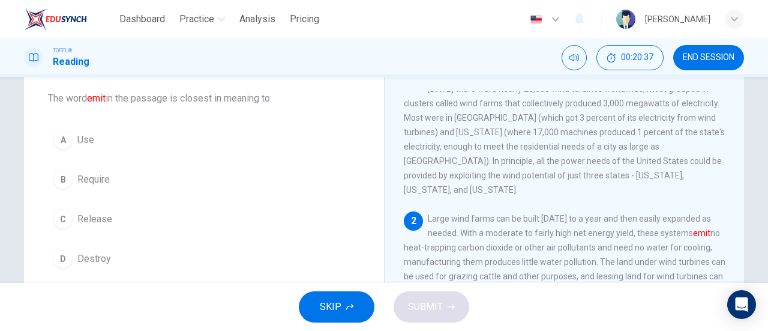
scroll to position [25, 0]
click at [91, 228] on button "C Release" at bounding box center [204, 219] width 312 height 30
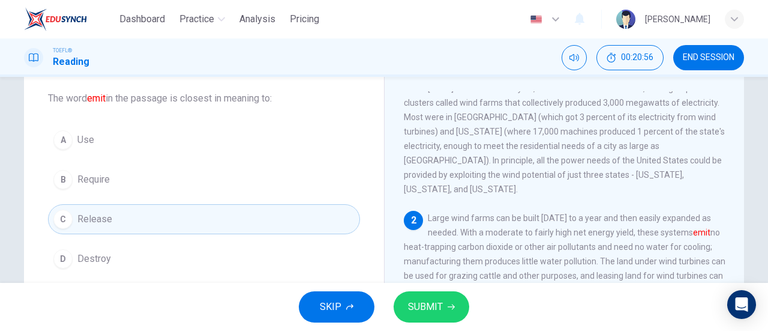
click at [414, 302] on span "SUBMIT" at bounding box center [425, 306] width 35 height 17
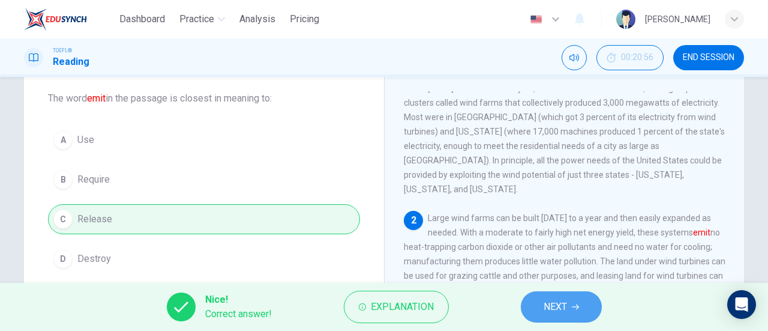
click at [544, 310] on span "NEXT" at bounding box center [555, 306] width 23 height 17
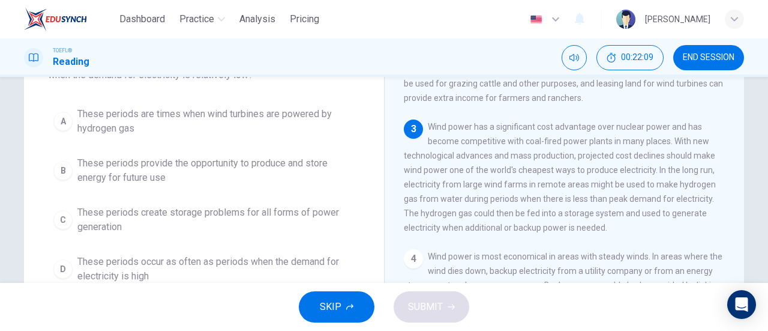
scroll to position [100, 0]
click at [204, 176] on span "These periods provide the opportunity to produce and store energy for future use" at bounding box center [215, 171] width 277 height 29
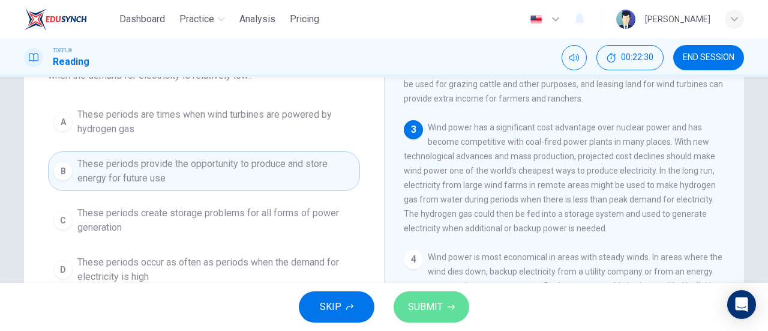
click at [424, 309] on span "SUBMIT" at bounding box center [425, 306] width 35 height 17
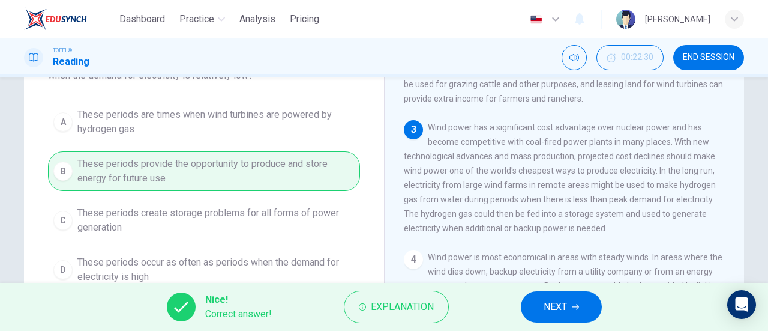
click at [555, 306] on span "NEXT" at bounding box center [555, 306] width 23 height 17
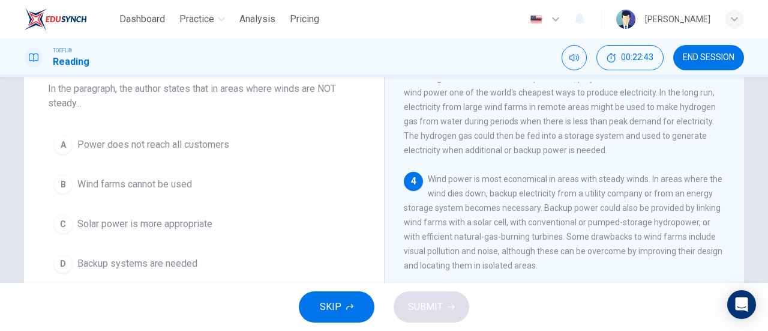
scroll to position [284, 0]
click at [178, 149] on span "Power does not reach all customers" at bounding box center [153, 144] width 152 height 14
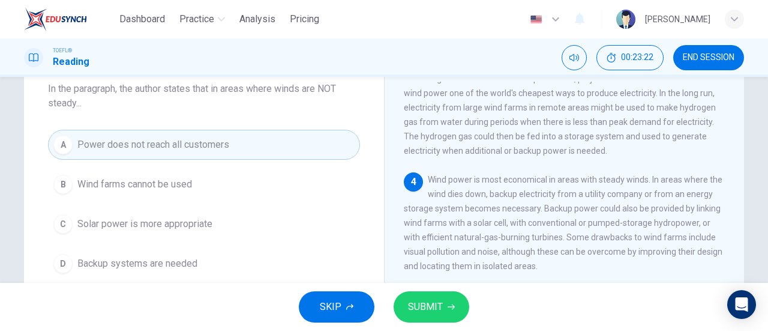
drag, startPoint x: 417, startPoint y: 290, endPoint x: 421, endPoint y: 309, distance: 19.1
click at [421, 309] on div "SKIP SUBMIT" at bounding box center [384, 307] width 768 height 48
click at [438, 304] on span "SUBMIT" at bounding box center [425, 306] width 35 height 17
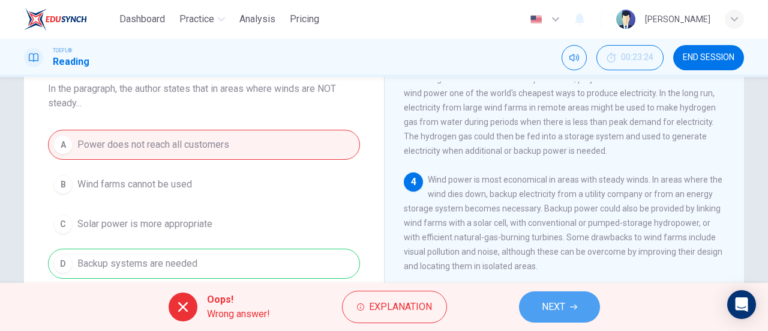
click at [551, 314] on span "NEXT" at bounding box center [553, 306] width 23 height 17
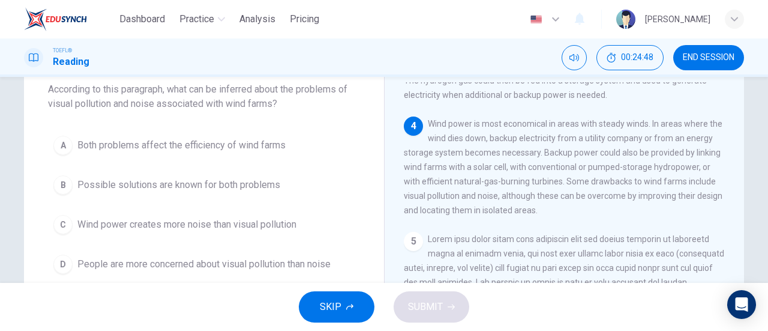
scroll to position [65, 0]
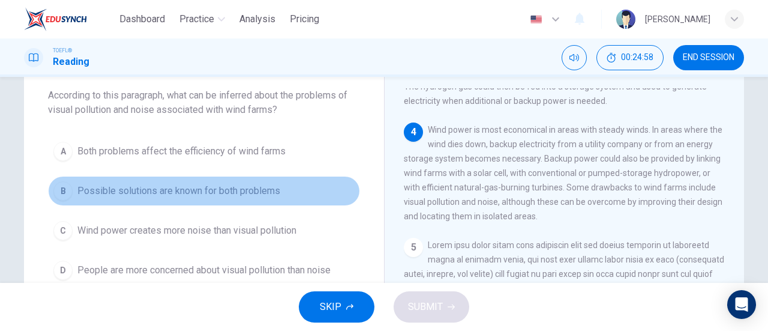
click at [186, 200] on button "B Possible solutions are known for both problems" at bounding box center [204, 191] width 312 height 30
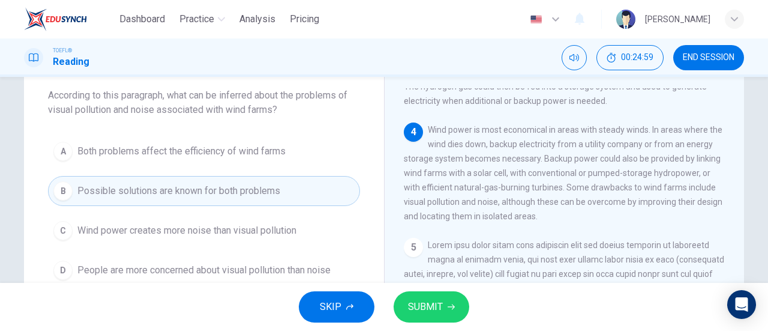
click at [432, 296] on button "SUBMIT" at bounding box center [432, 306] width 76 height 31
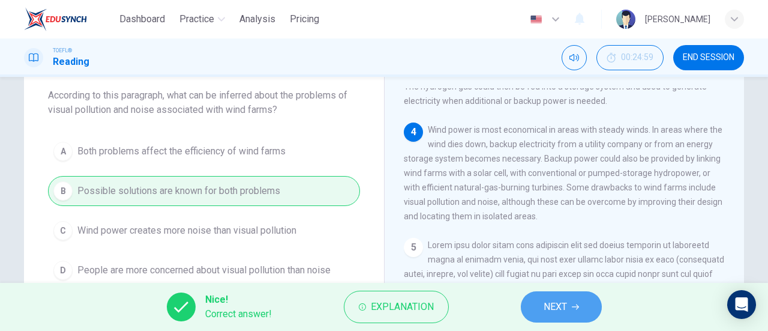
click at [542, 301] on button "NEXT" at bounding box center [561, 306] width 81 height 31
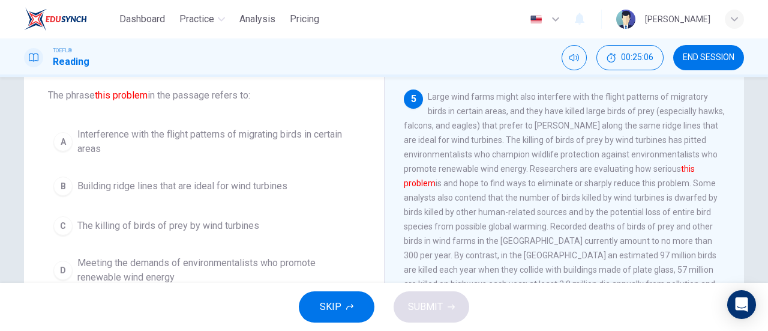
scroll to position [481, 0]
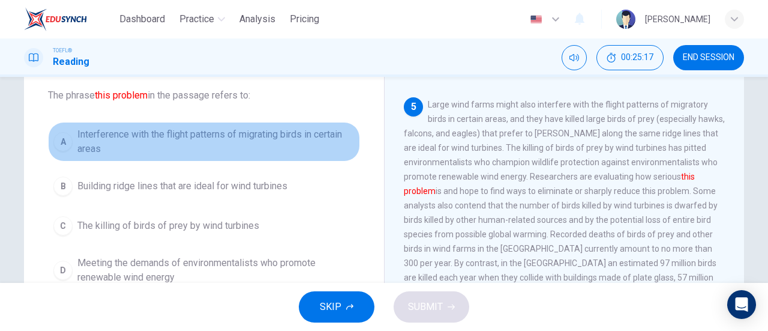
click at [228, 153] on span "Interference with the flight patterns of migrating birds in certain areas" at bounding box center [215, 141] width 277 height 29
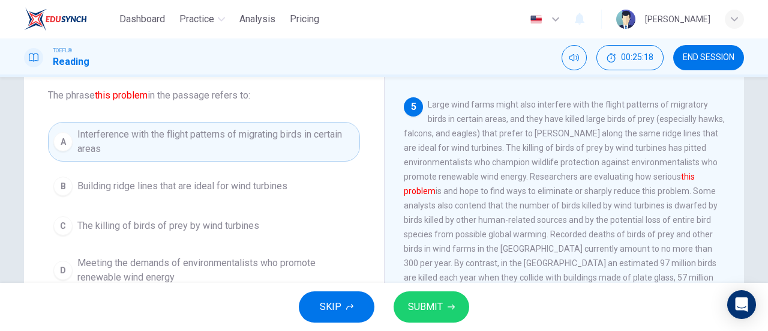
click at [419, 306] on span "SUBMIT" at bounding box center [425, 306] width 35 height 17
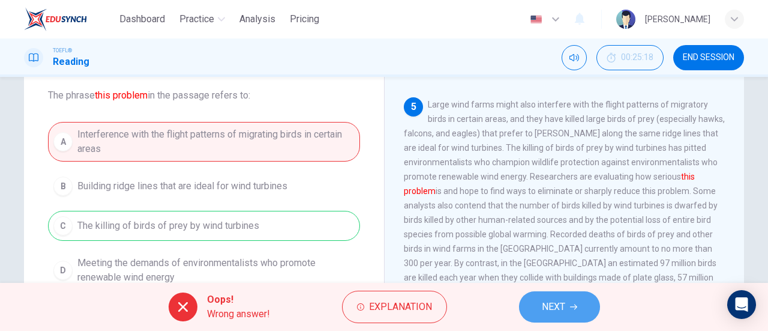
click at [554, 302] on span "NEXT" at bounding box center [553, 306] width 23 height 17
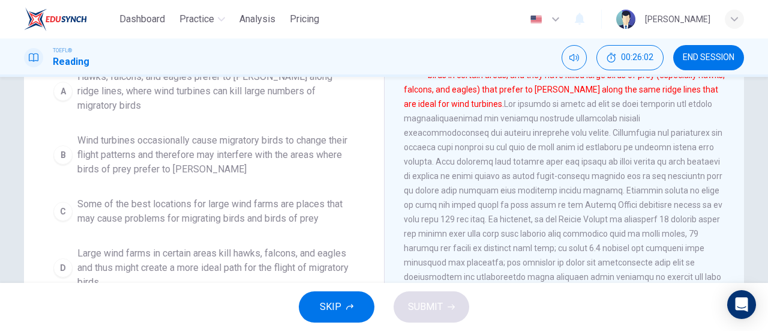
scroll to position [366, 0]
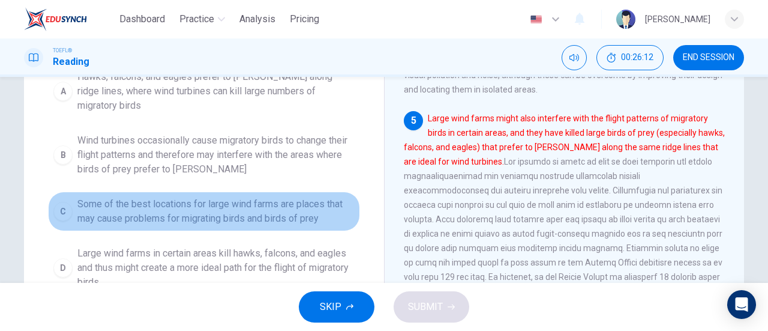
drag, startPoint x: 160, startPoint y: 207, endPoint x: 220, endPoint y: 226, distance: 62.5
click at [160, 207] on span "Some of the best locations for large wind farms are places that may cause probl…" at bounding box center [215, 211] width 277 height 29
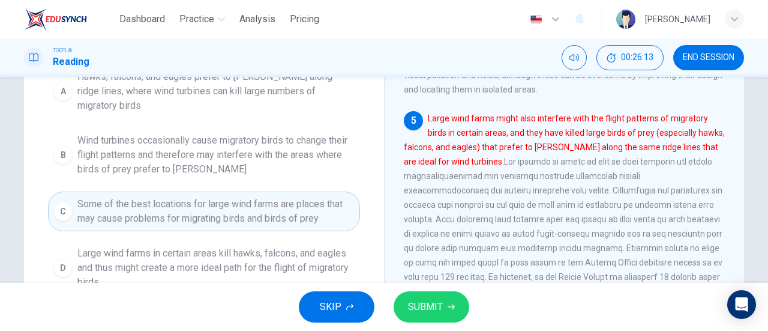
click at [433, 303] on span "SUBMIT" at bounding box center [425, 306] width 35 height 17
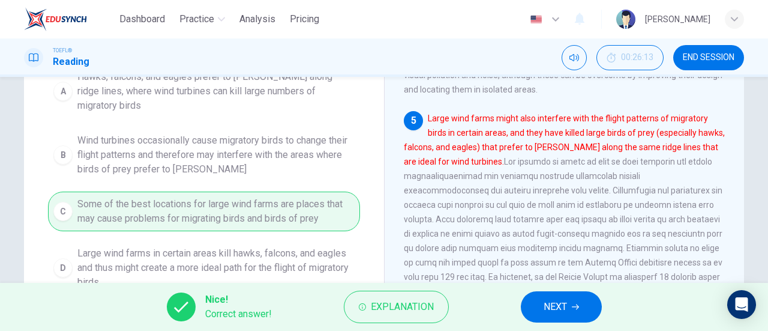
click at [570, 318] on button "NEXT" at bounding box center [561, 306] width 81 height 31
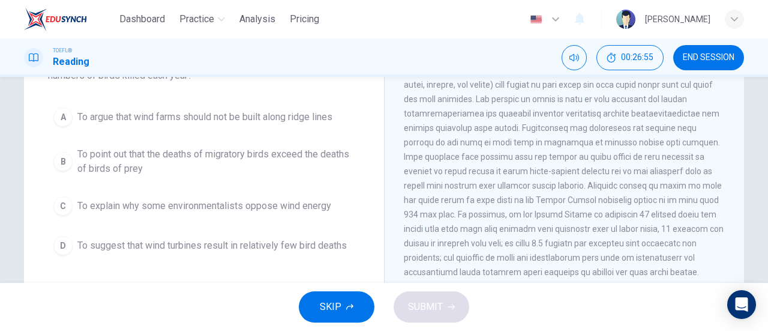
scroll to position [100, 0]
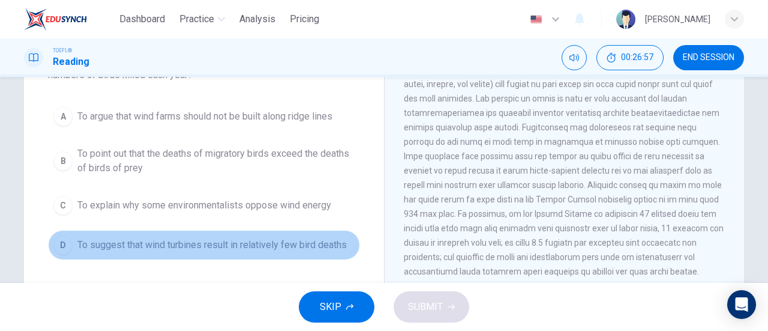
click at [159, 255] on button "D To suggest that wind turbines result in relatively few bird deaths" at bounding box center [204, 245] width 312 height 30
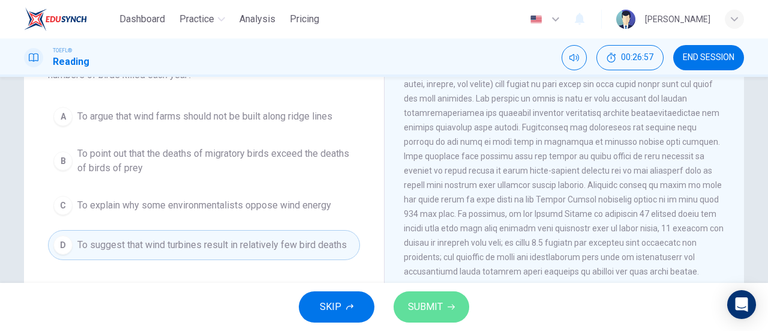
click at [416, 304] on span "SUBMIT" at bounding box center [425, 306] width 35 height 17
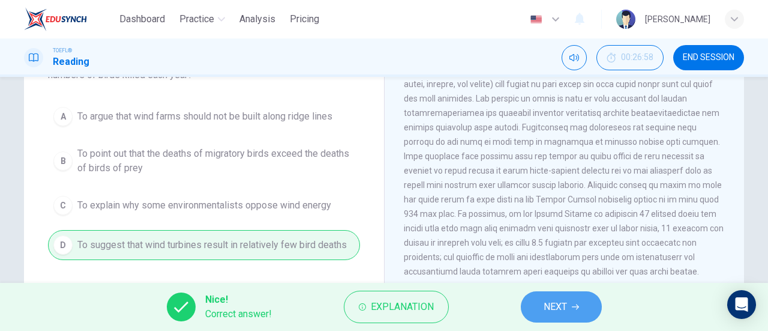
click at [526, 304] on button "NEXT" at bounding box center [561, 306] width 81 height 31
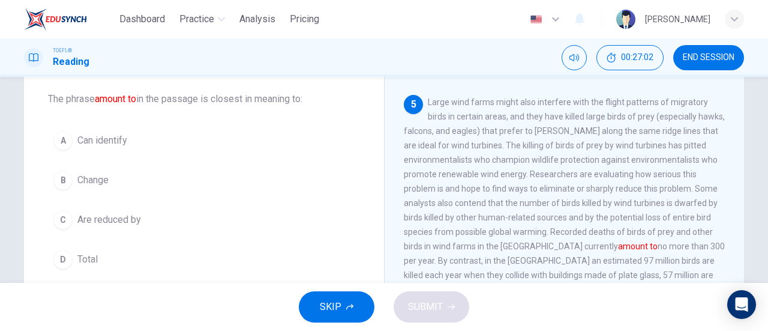
scroll to position [61, 0]
click at [103, 276] on div "Question 32 The phrase amount to in the passage is closest in meaning to: A Can…" at bounding box center [204, 167] width 360 height 255
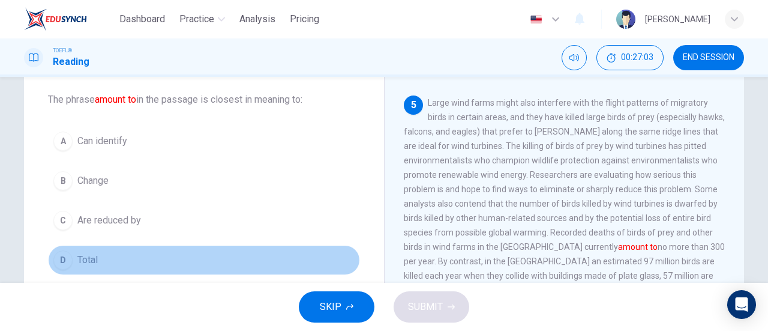
click at [103, 265] on button "D Total" at bounding box center [204, 260] width 312 height 30
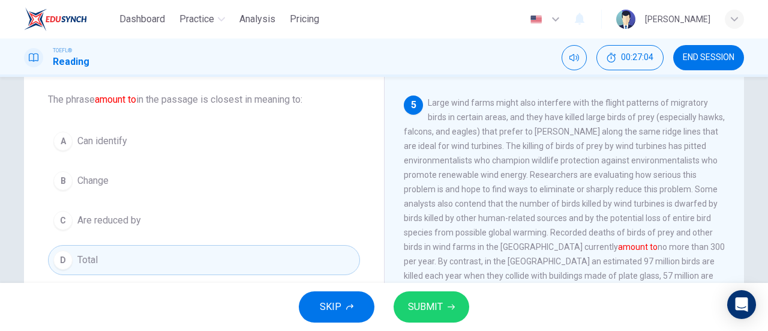
click at [436, 312] on span "SUBMIT" at bounding box center [425, 306] width 35 height 17
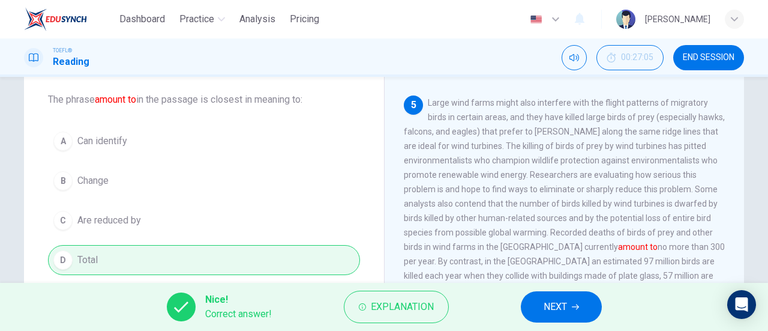
click at [546, 306] on span "NEXT" at bounding box center [555, 306] width 23 height 17
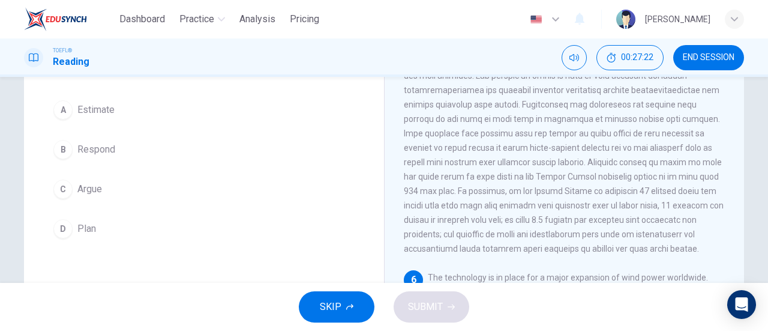
scroll to position [82, 0]
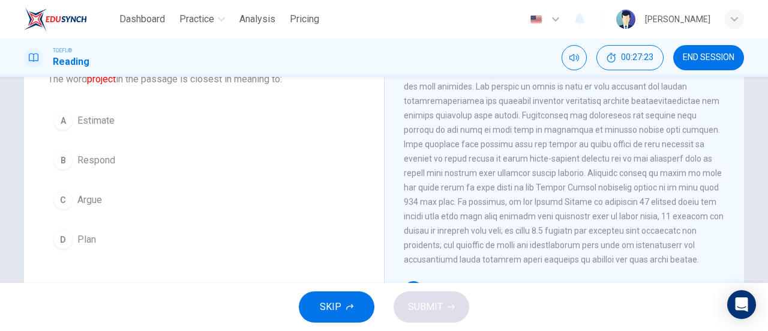
click at [125, 125] on button "A Estimate" at bounding box center [204, 121] width 312 height 30
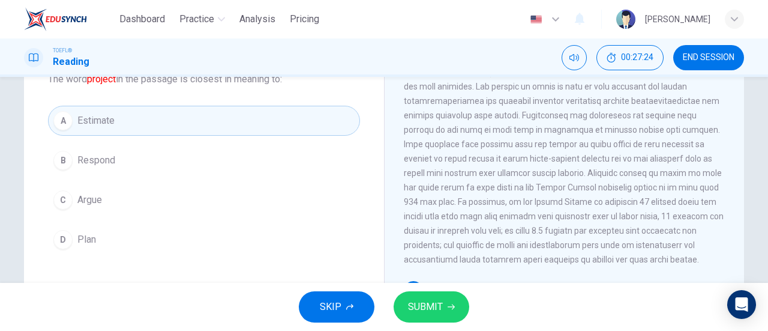
click at [424, 313] on span "SUBMIT" at bounding box center [425, 306] width 35 height 17
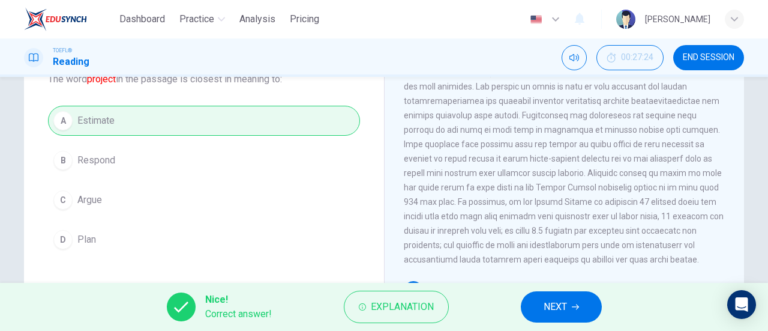
click at [549, 315] on span "NEXT" at bounding box center [555, 306] width 23 height 17
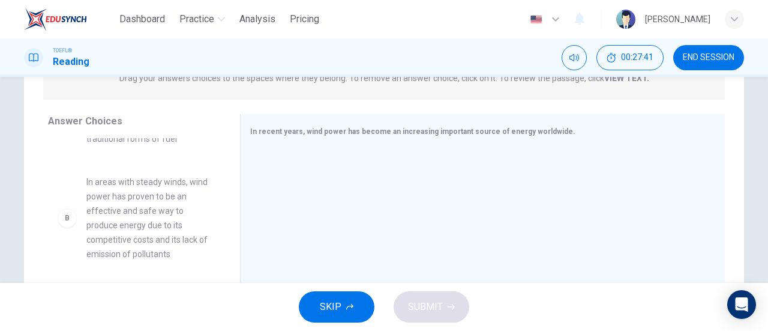
scroll to position [59, 0]
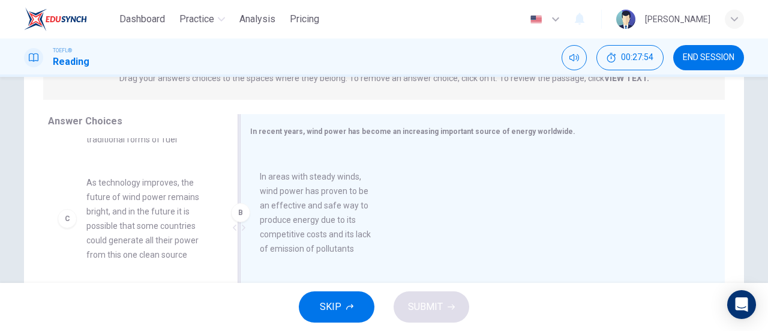
drag, startPoint x: 154, startPoint y: 211, endPoint x: 338, endPoint y: 206, distance: 184.4
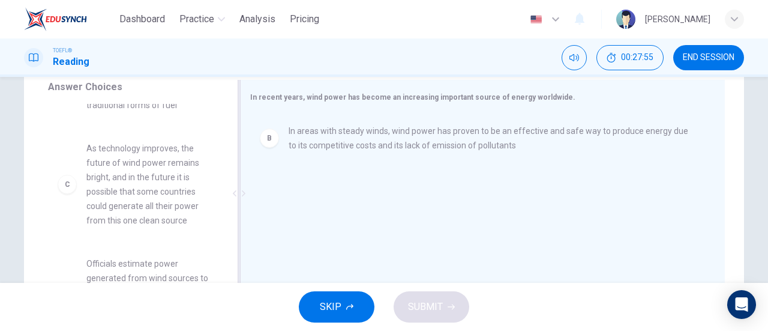
scroll to position [259, 0]
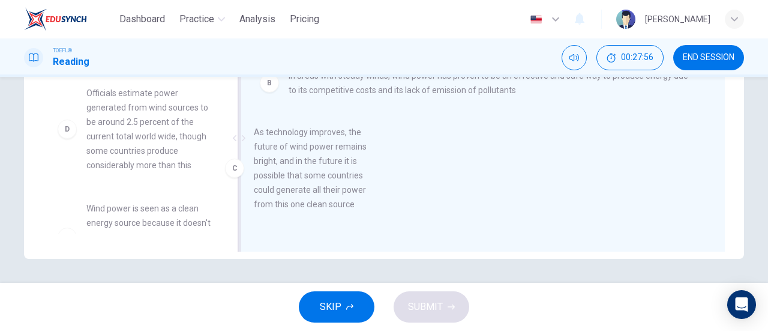
drag, startPoint x: 150, startPoint y: 140, endPoint x: 347, endPoint y: 177, distance: 200.4
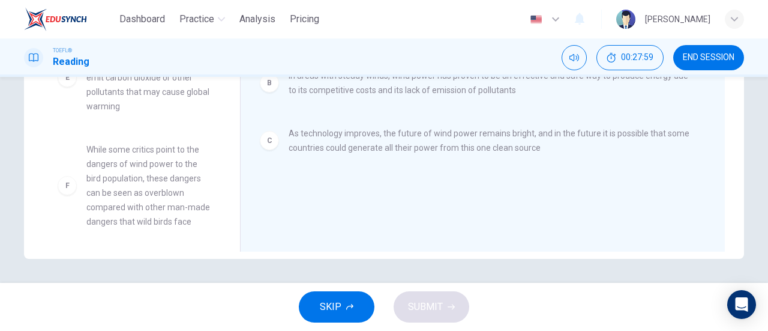
scroll to position [238, 0]
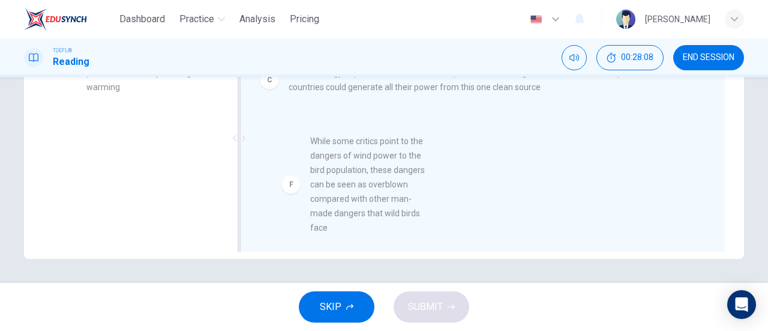
drag, startPoint x: 146, startPoint y: 173, endPoint x: 385, endPoint y: 184, distance: 239.2
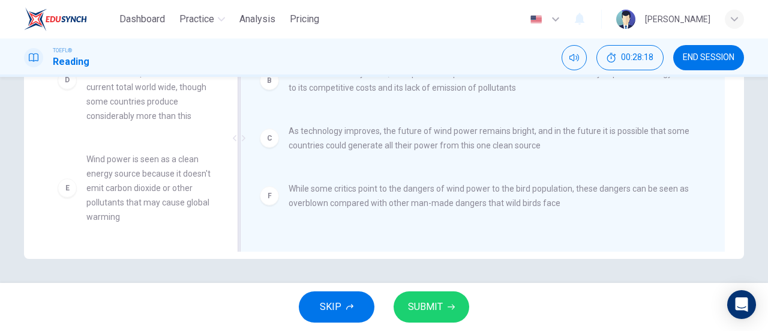
scroll to position [0, 0]
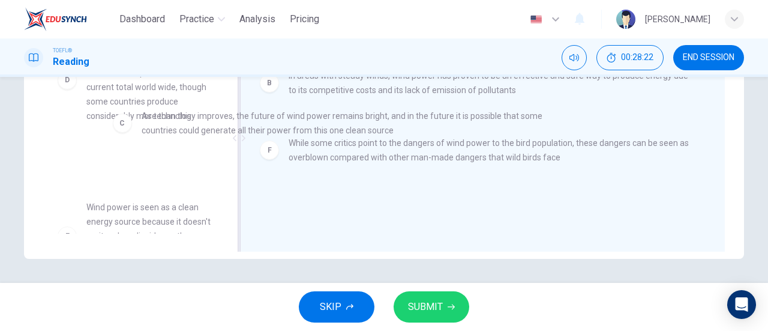
drag, startPoint x: 317, startPoint y: 150, endPoint x: 62, endPoint y: 130, distance: 255.4
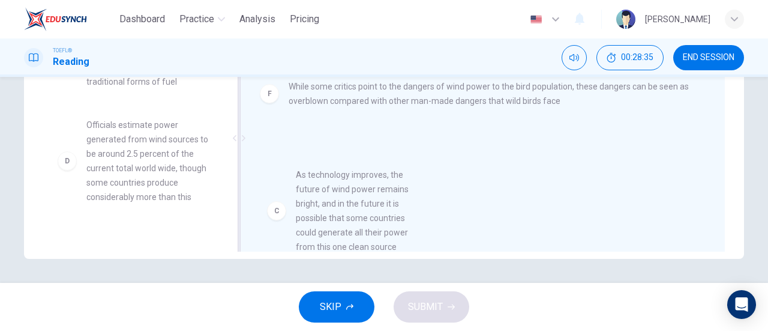
drag, startPoint x: 164, startPoint y: 139, endPoint x: 390, endPoint y: 190, distance: 231.4
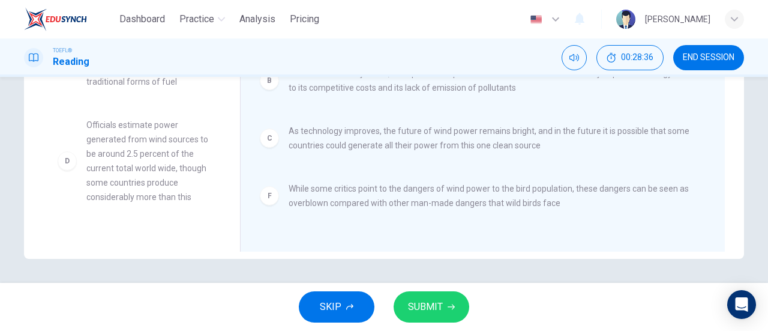
scroll to position [2, 0]
click at [412, 308] on span "SUBMIT" at bounding box center [425, 306] width 35 height 17
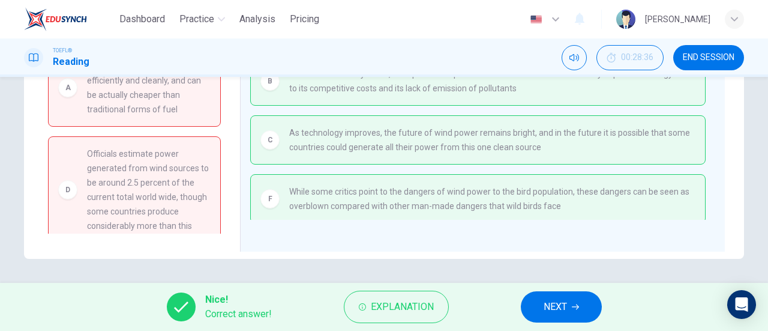
scroll to position [110, 0]
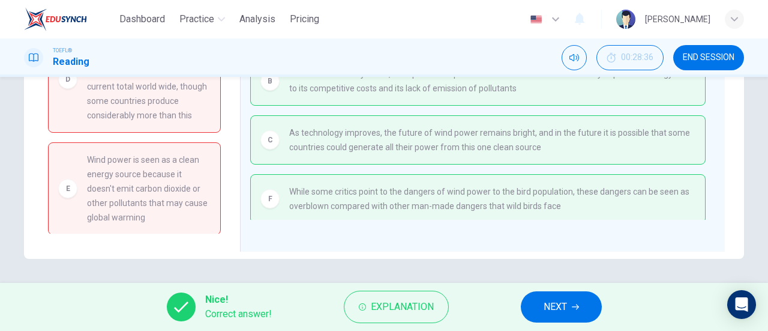
click at [566, 309] on span "NEXT" at bounding box center [555, 306] width 23 height 17
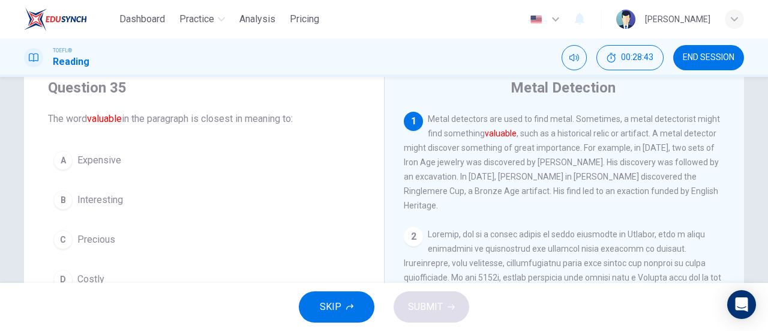
scroll to position [59, 0]
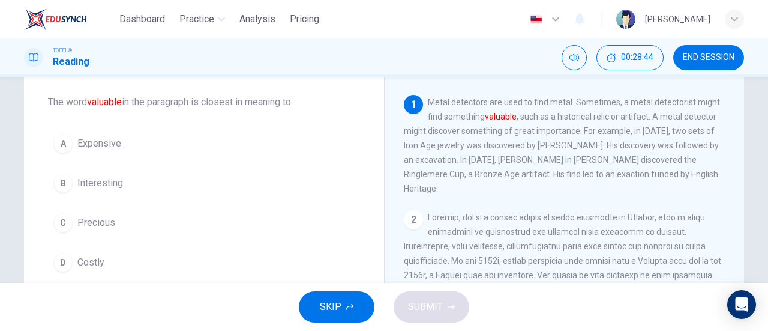
click at [94, 228] on span "Precious" at bounding box center [96, 223] width 38 height 14
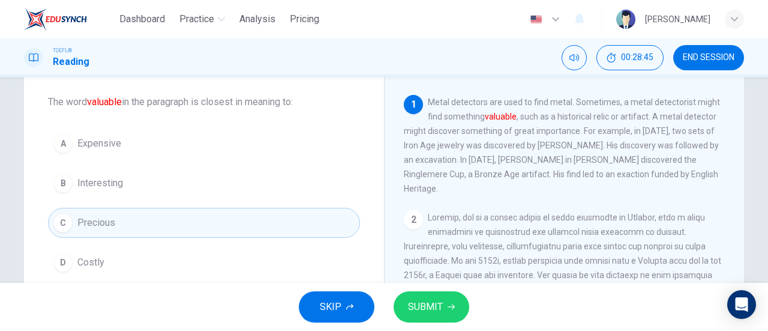
click at [417, 307] on span "SUBMIT" at bounding box center [425, 306] width 35 height 17
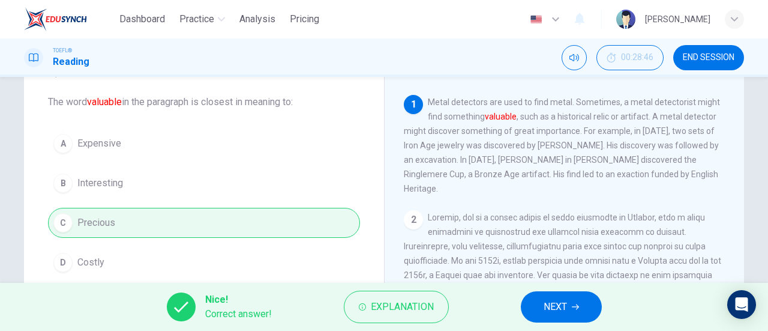
click at [530, 304] on button "NEXT" at bounding box center [561, 306] width 81 height 31
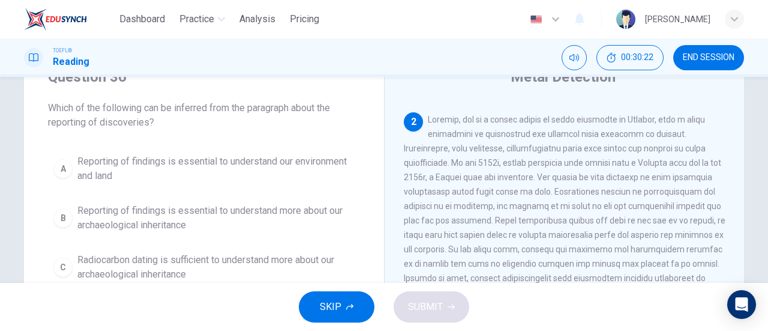
scroll to position [104, 0]
drag, startPoint x: 474, startPoint y: 172, endPoint x: 555, endPoint y: 172, distance: 80.4
click at [555, 172] on div "2" at bounding box center [565, 213] width 322 height 202
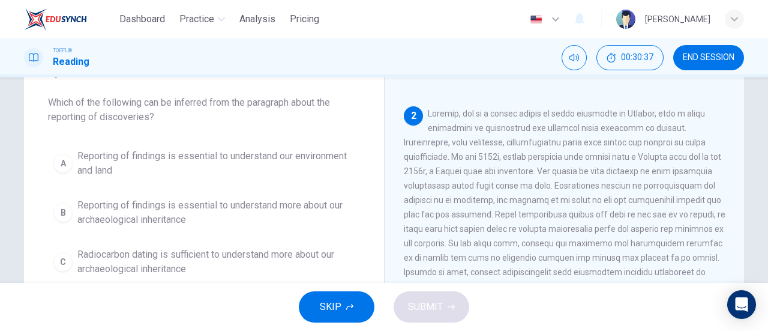
scroll to position [60, 0]
click at [192, 155] on span "Reporting of findings is essential to understand our environment and land" at bounding box center [215, 161] width 277 height 29
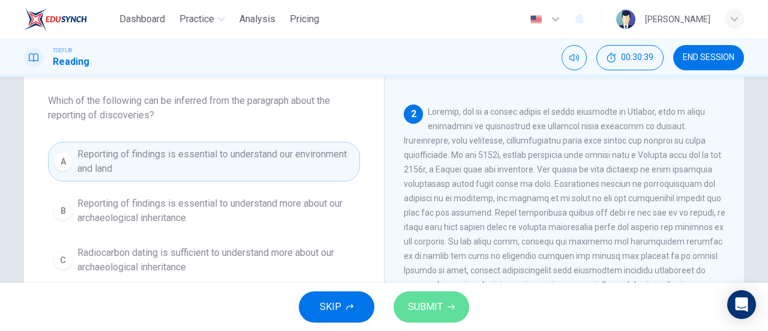
click at [432, 306] on span "SUBMIT" at bounding box center [425, 306] width 35 height 17
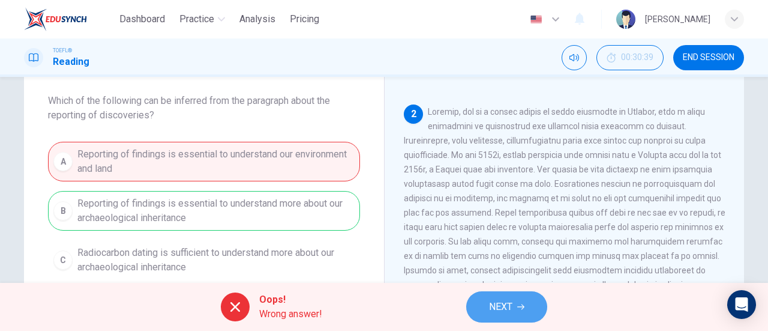
click at [510, 306] on span "NEXT" at bounding box center [500, 306] width 23 height 17
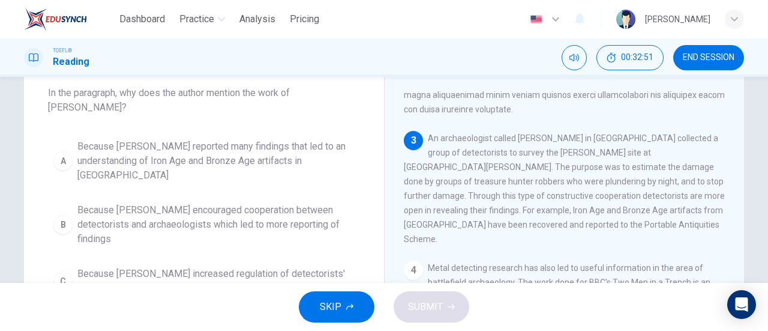
scroll to position [280, 0]
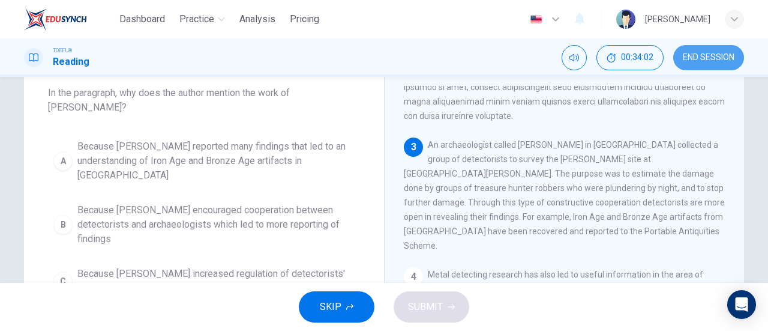
click at [697, 68] on button "END SESSION" at bounding box center [709, 57] width 71 height 25
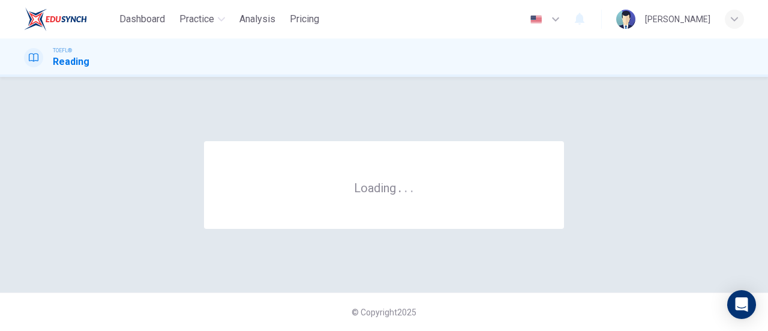
scroll to position [0, 0]
